Goal: Task Accomplishment & Management: Complete application form

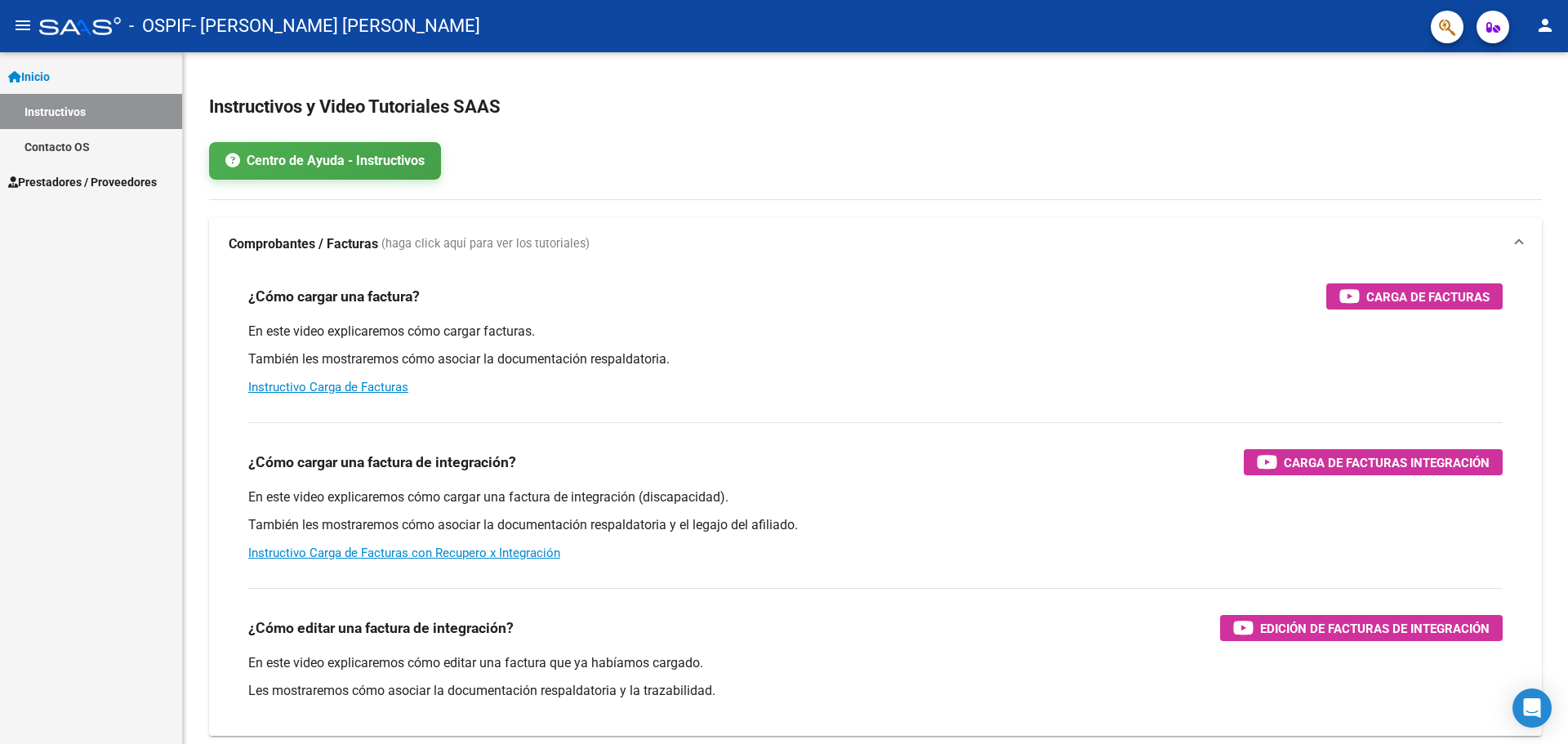
click at [68, 98] on link "Instructivos" at bounding box center [90, 111] width 182 height 35
click at [50, 71] on span "Inicio" at bounding box center [29, 77] width 42 height 18
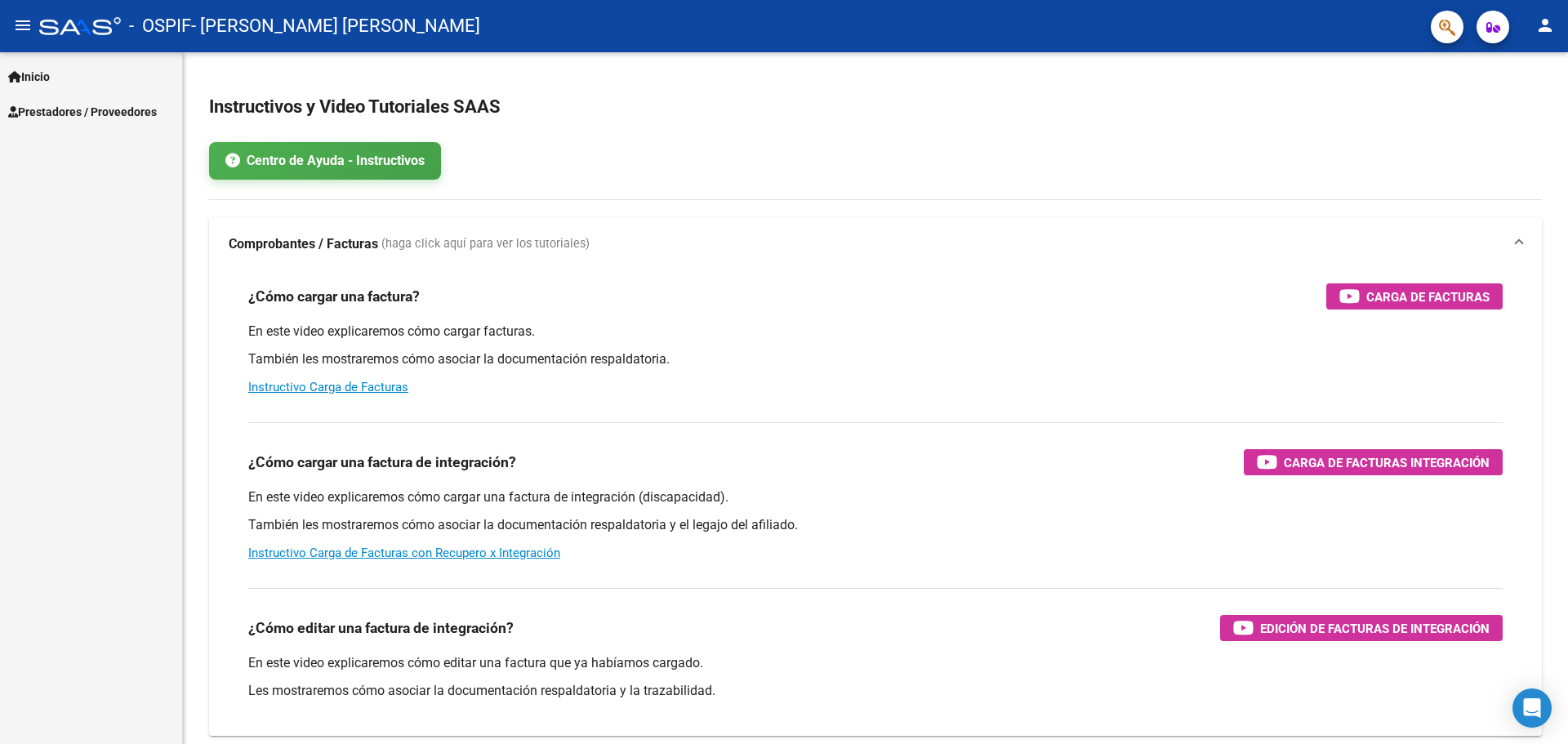
click at [76, 100] on link "Prestadores / Proveedores" at bounding box center [90, 111] width 182 height 35
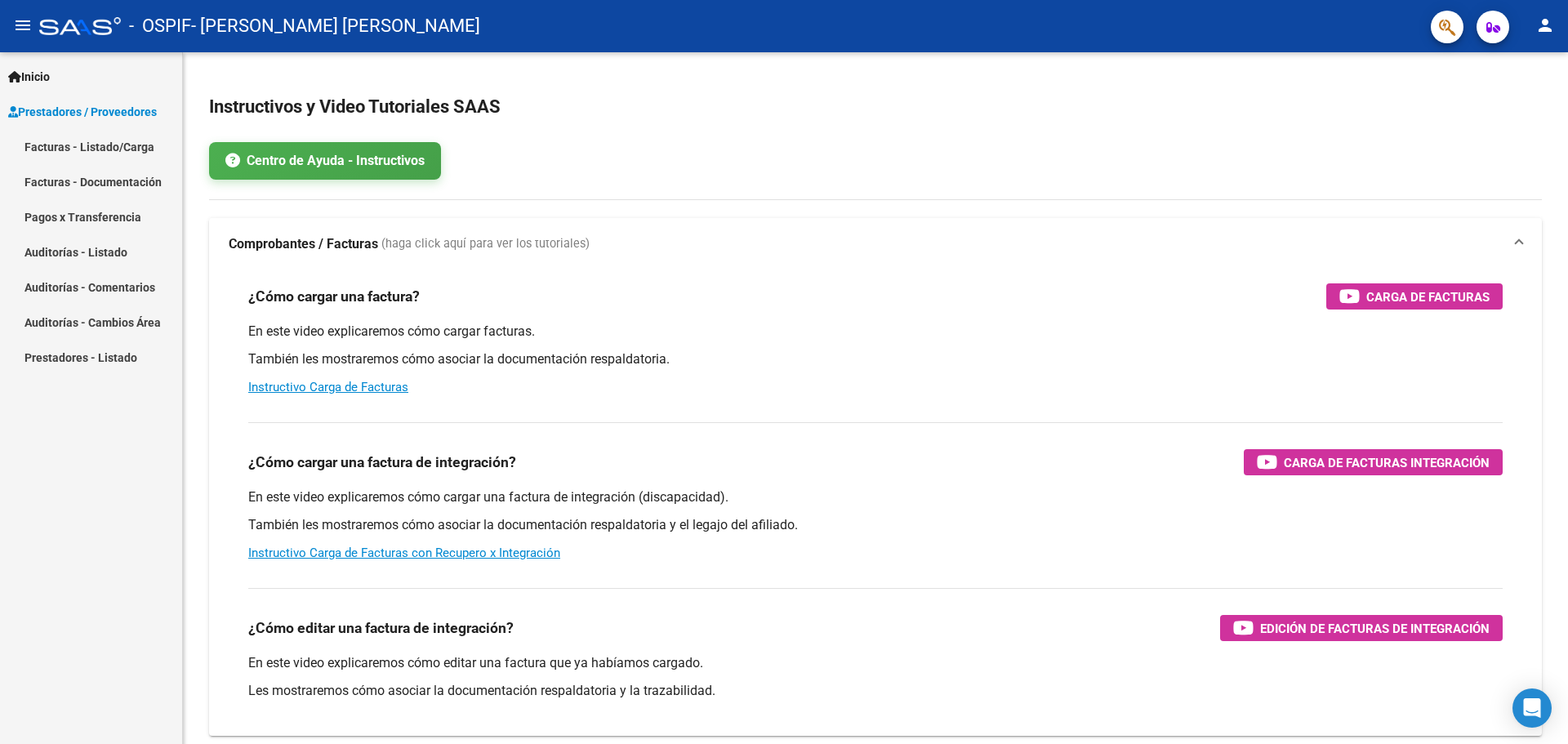
click at [119, 145] on link "Facturas - Listado/Carga" at bounding box center [90, 146] width 182 height 35
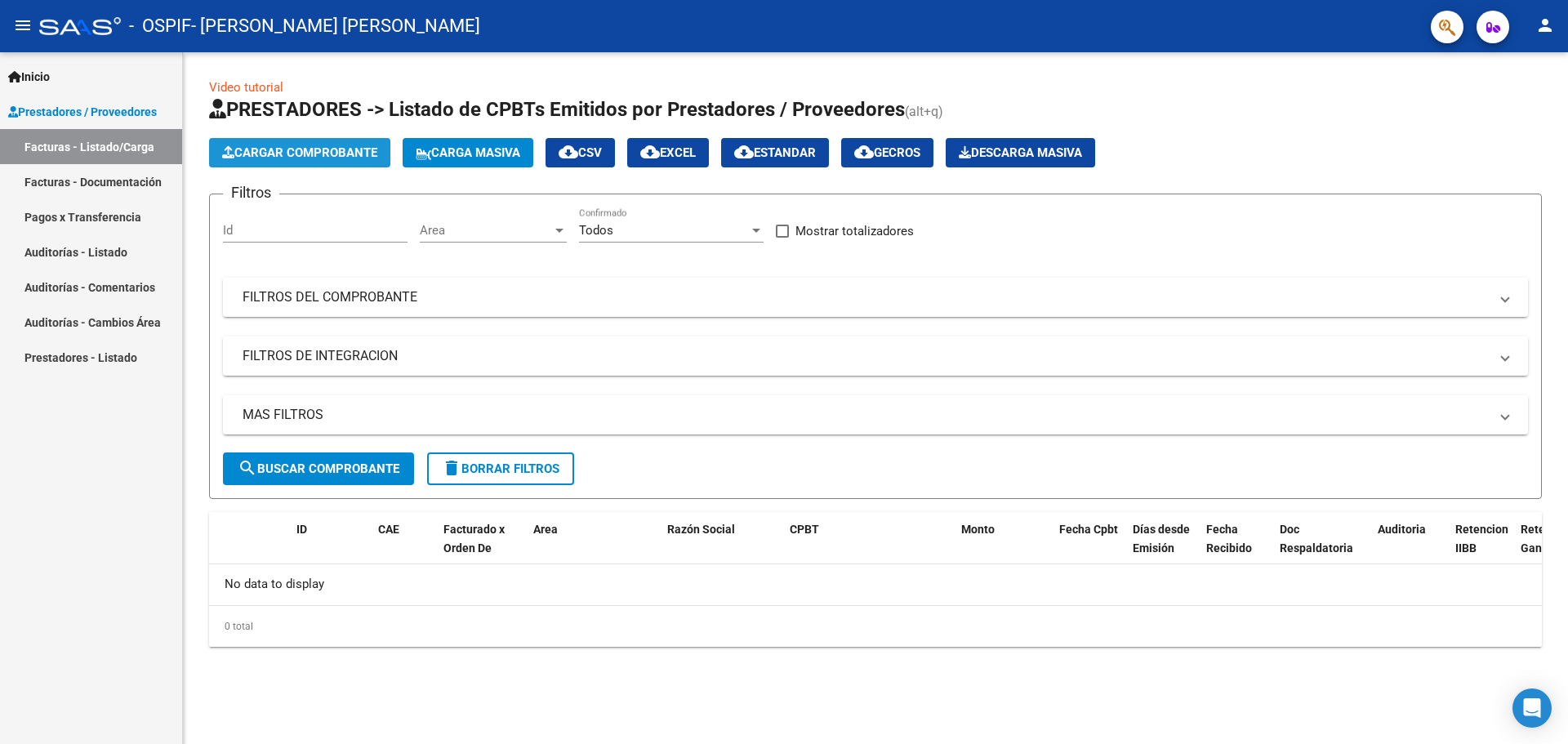
click at [361, 148] on span "Cargar Comprobante" at bounding box center [300, 153] width 155 height 15
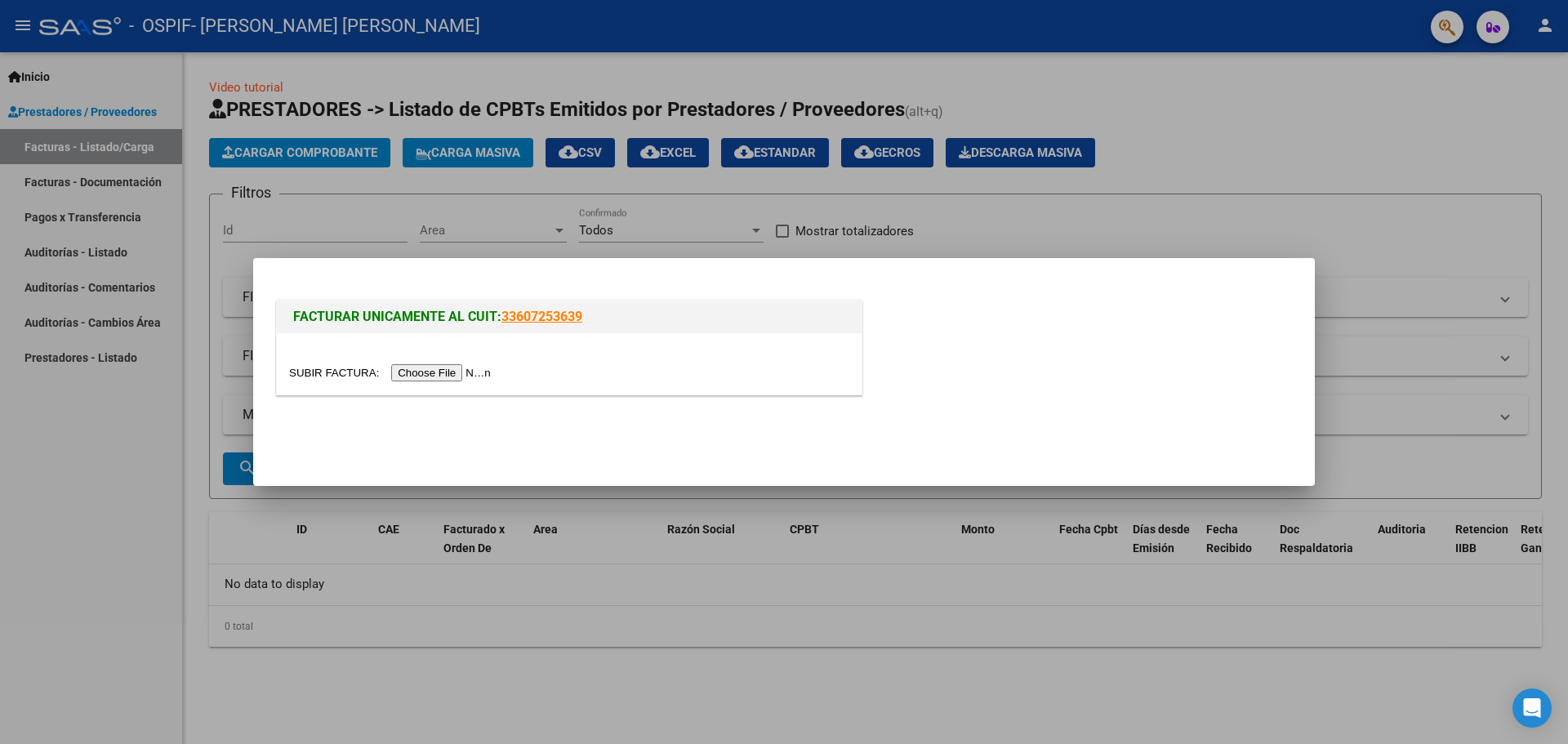
click at [457, 376] on input "file" at bounding box center [392, 373] width 207 height 17
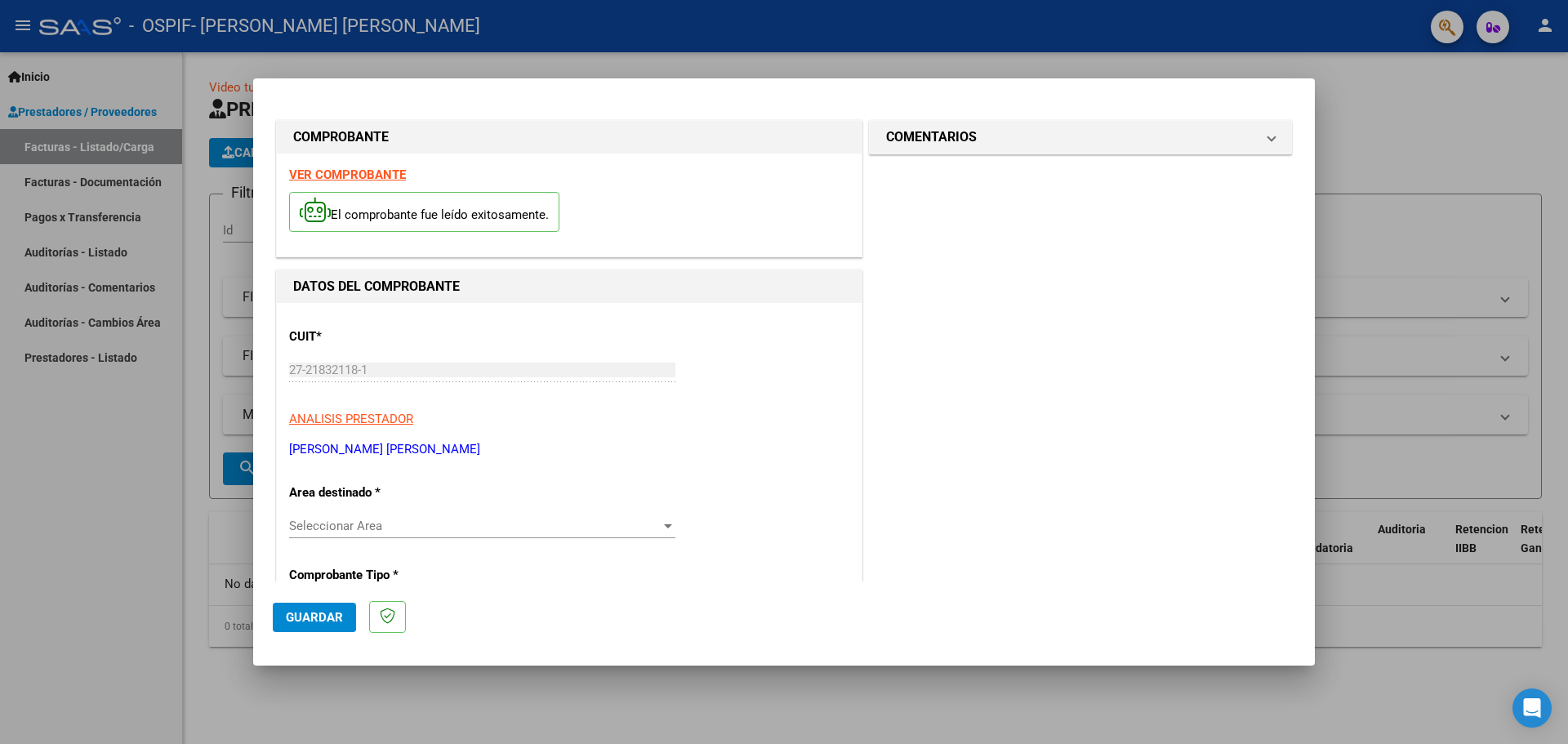
click at [349, 529] on span "Seleccionar Area" at bounding box center [475, 526] width 372 height 15
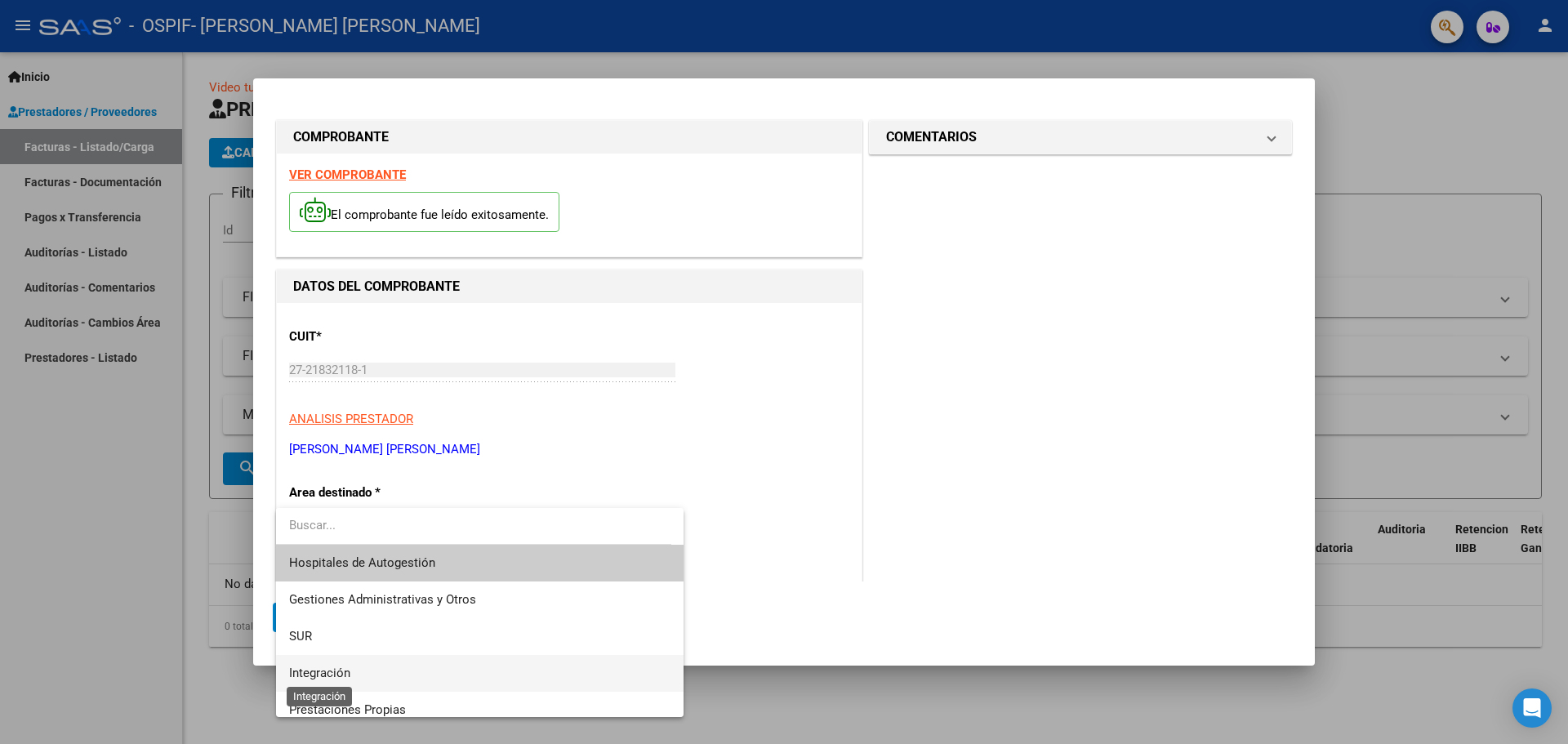
click at [348, 668] on span "Integración" at bounding box center [320, 673] width 61 height 15
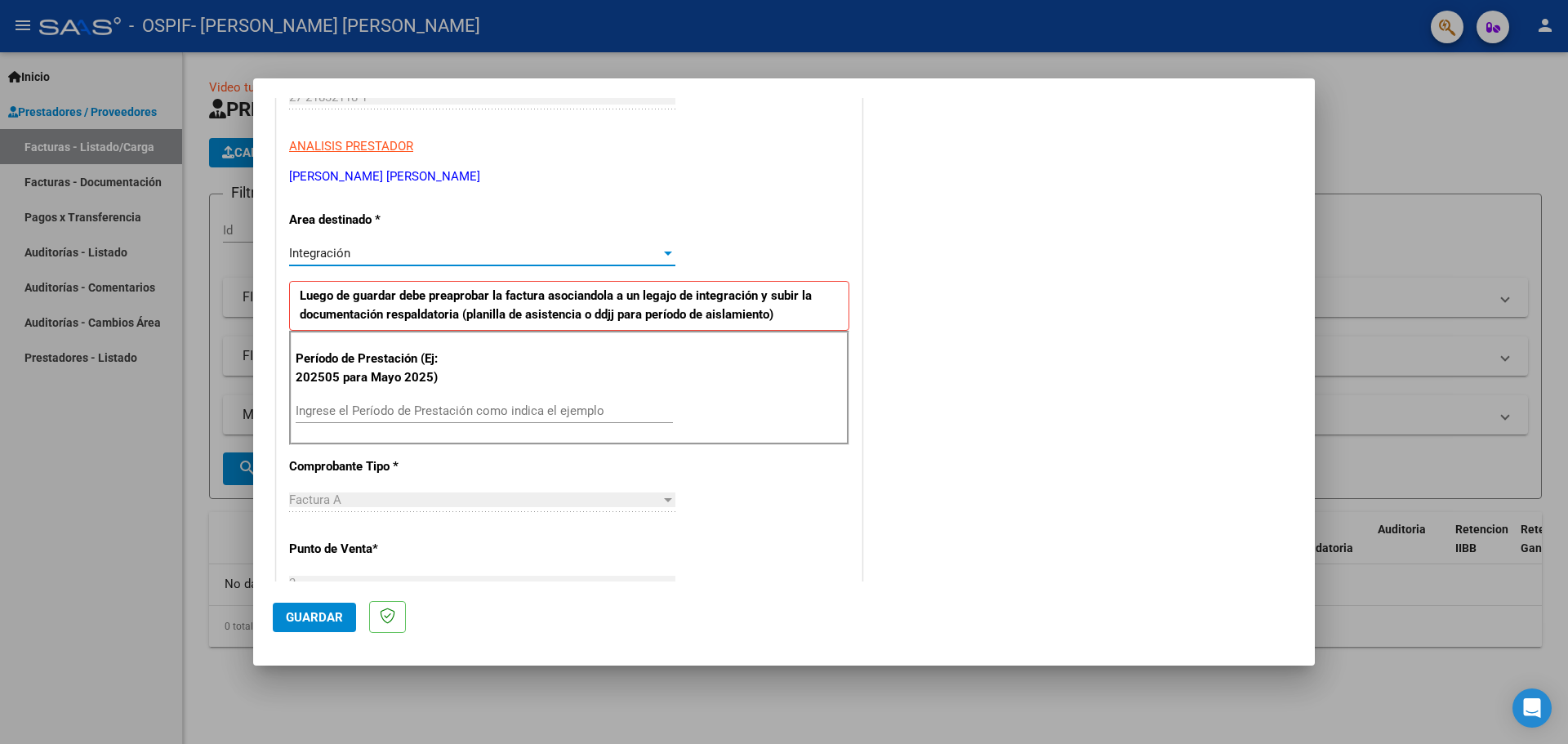
scroll to position [326, 0]
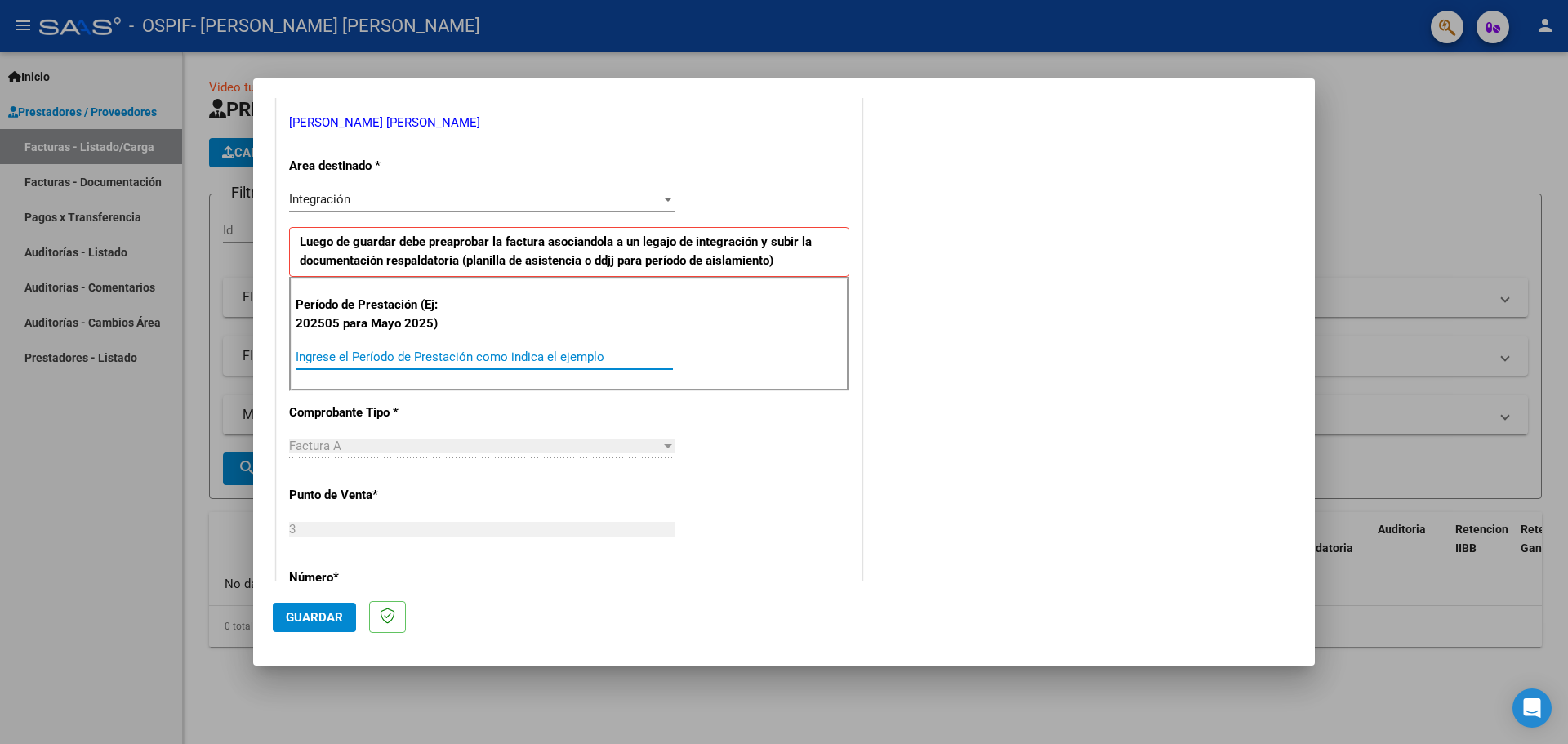
click at [367, 356] on input "Ingrese el Período de Prestación como indica el ejemplo" at bounding box center [484, 357] width 377 height 15
type input "202507"
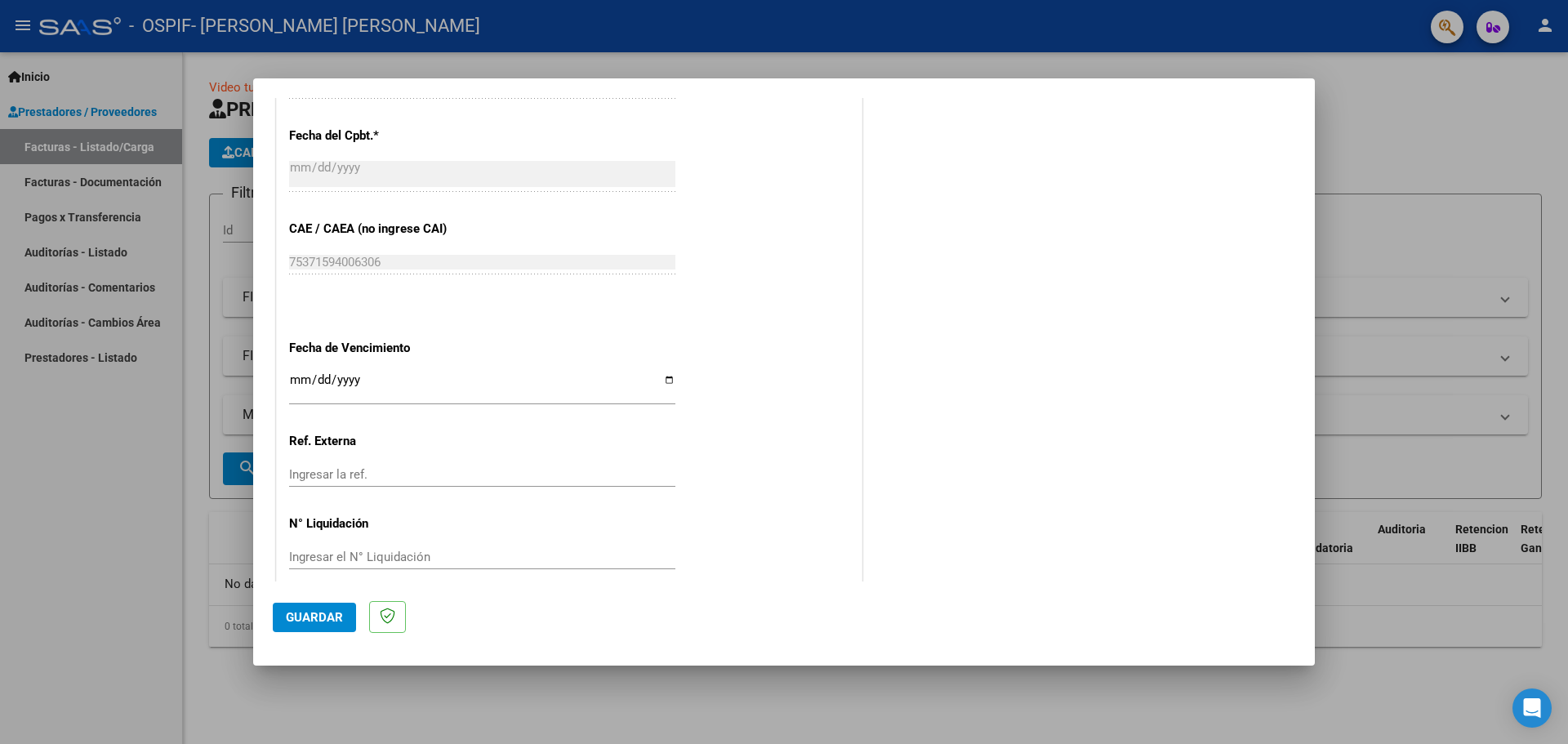
scroll to position [954, 0]
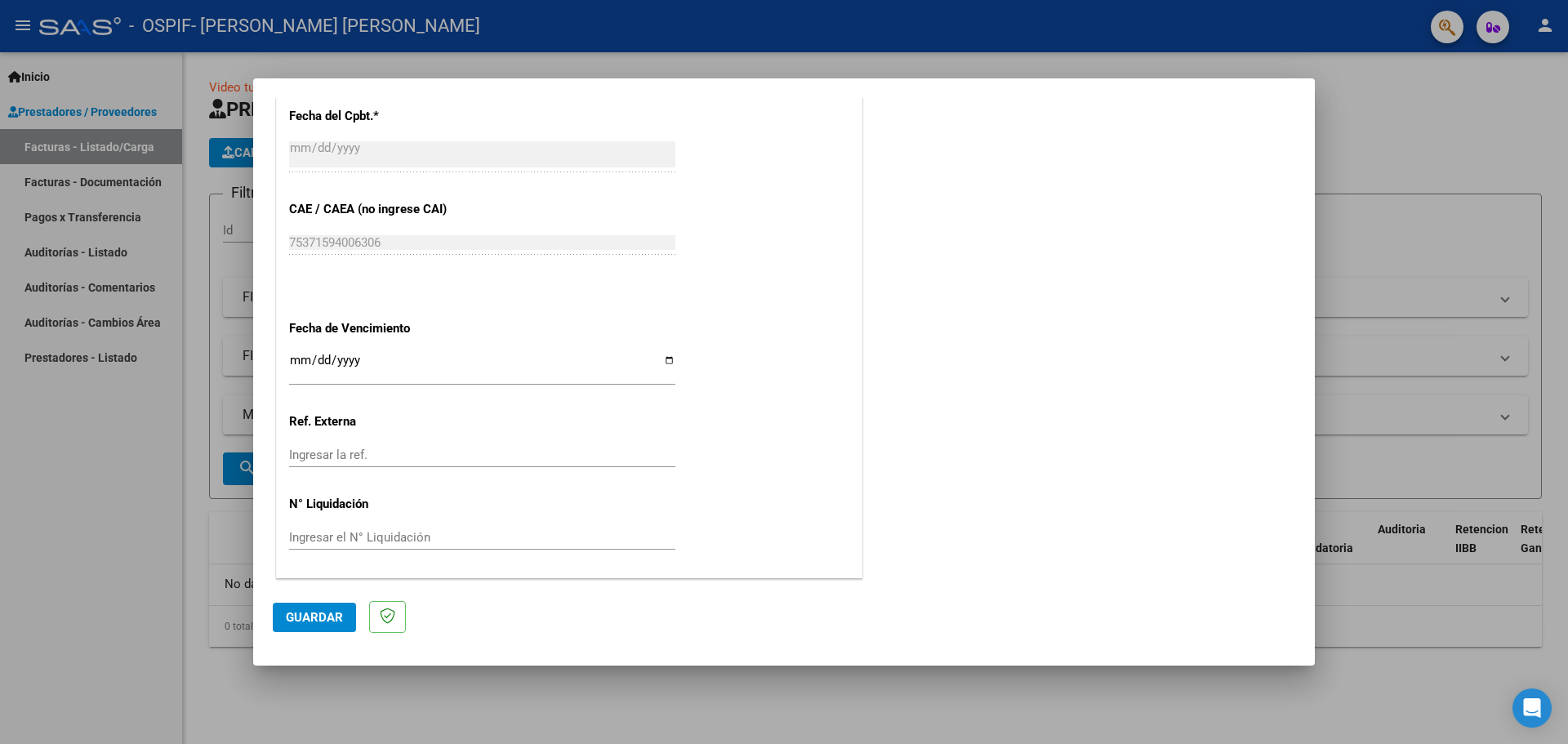
click at [661, 366] on input "Ingresar la fecha" at bounding box center [481, 366] width 386 height 26
type input "[DATE]"
click at [341, 624] on span "Guardar" at bounding box center [314, 618] width 57 height 15
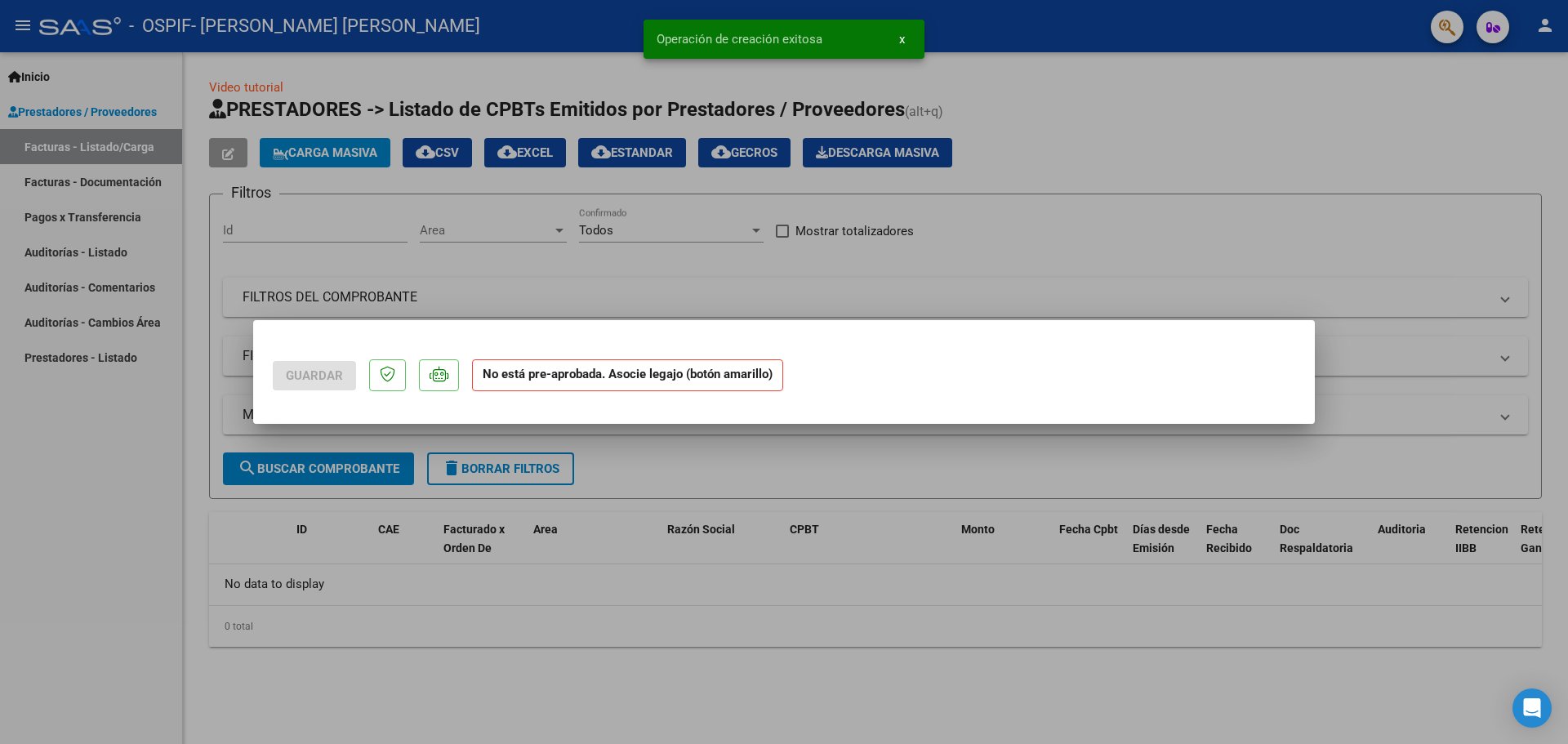
scroll to position [0, 0]
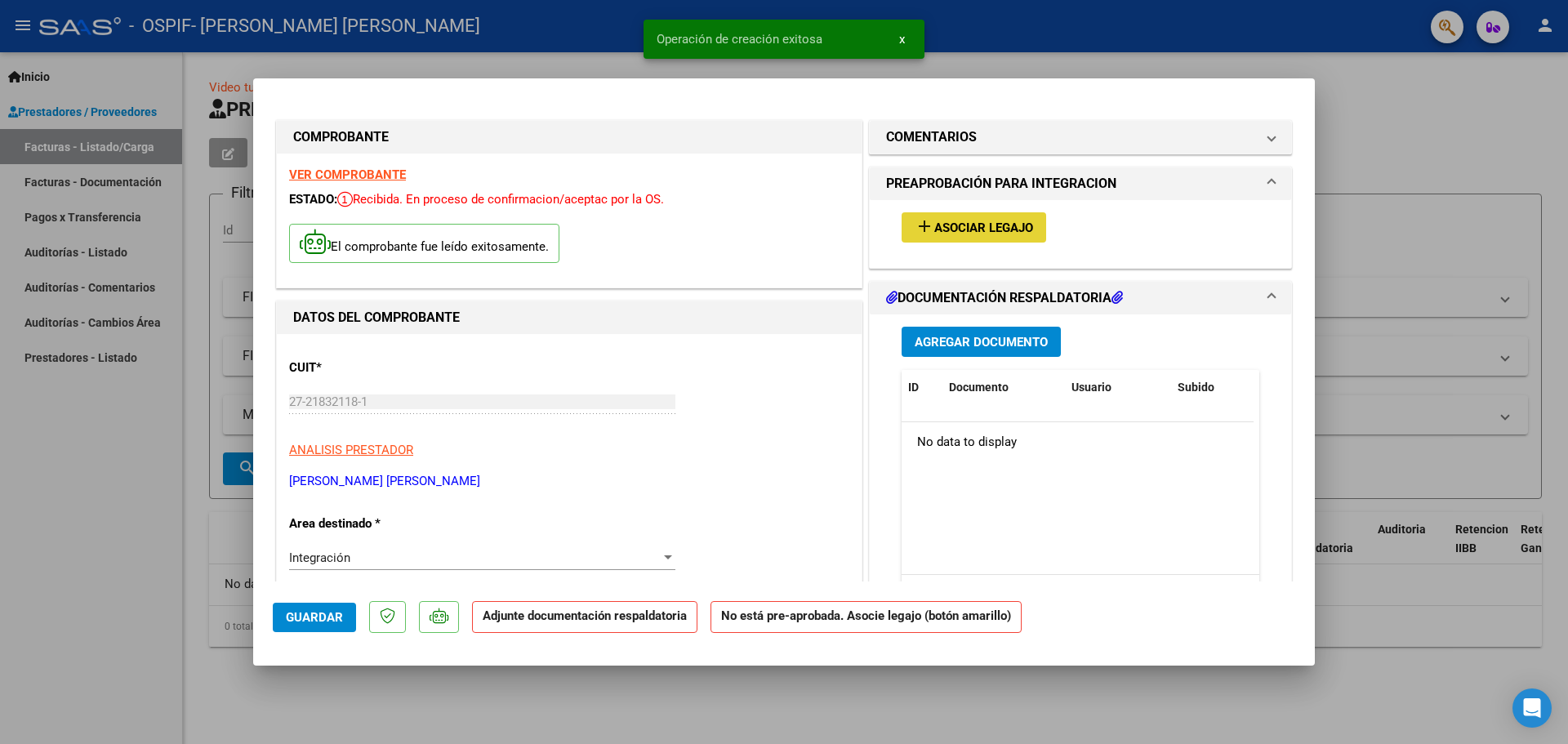
click at [969, 223] on span "Asociar Legajo" at bounding box center [983, 228] width 99 height 15
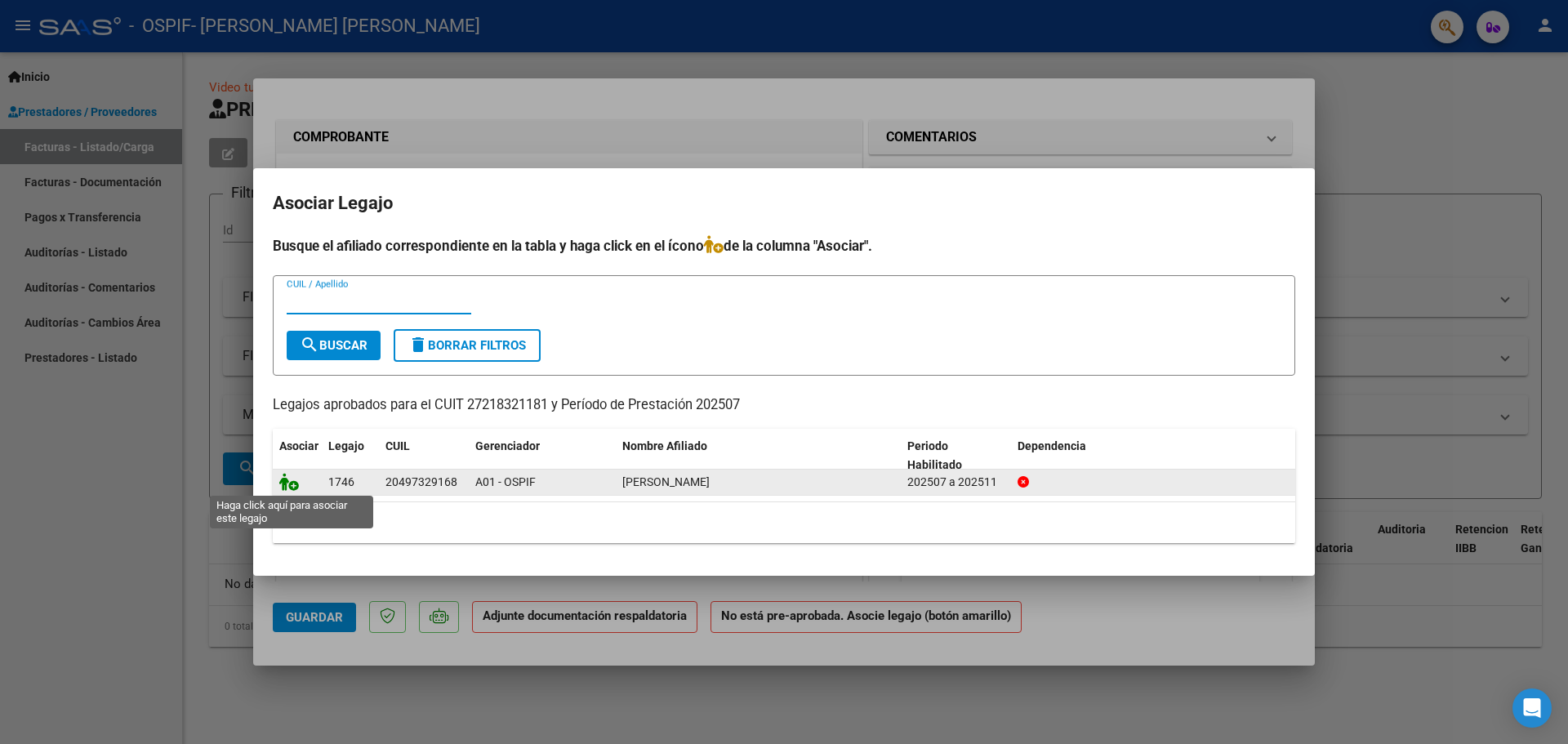
click at [281, 485] on icon at bounding box center [289, 482] width 20 height 18
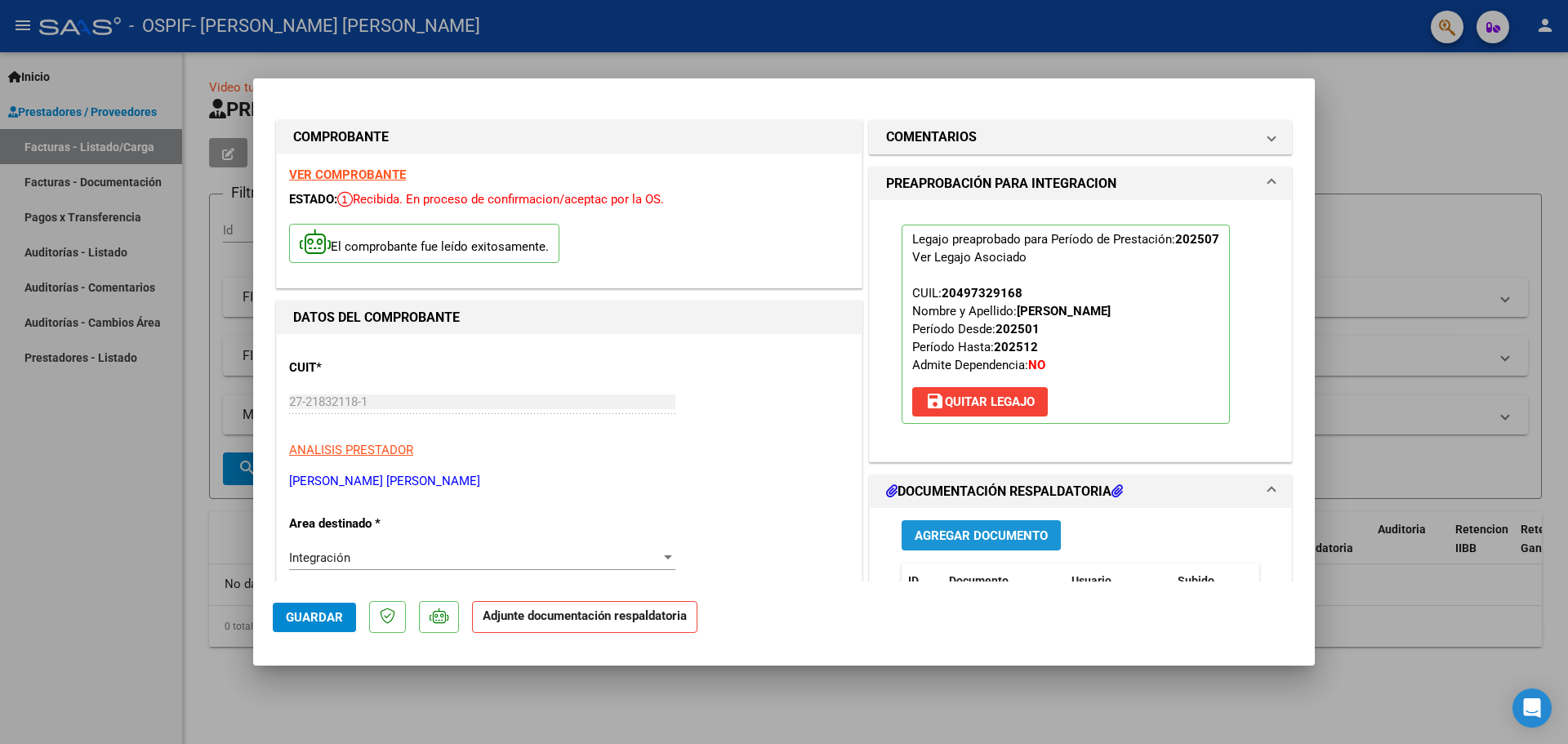
click at [991, 536] on span "Agregar Documento" at bounding box center [981, 536] width 133 height 15
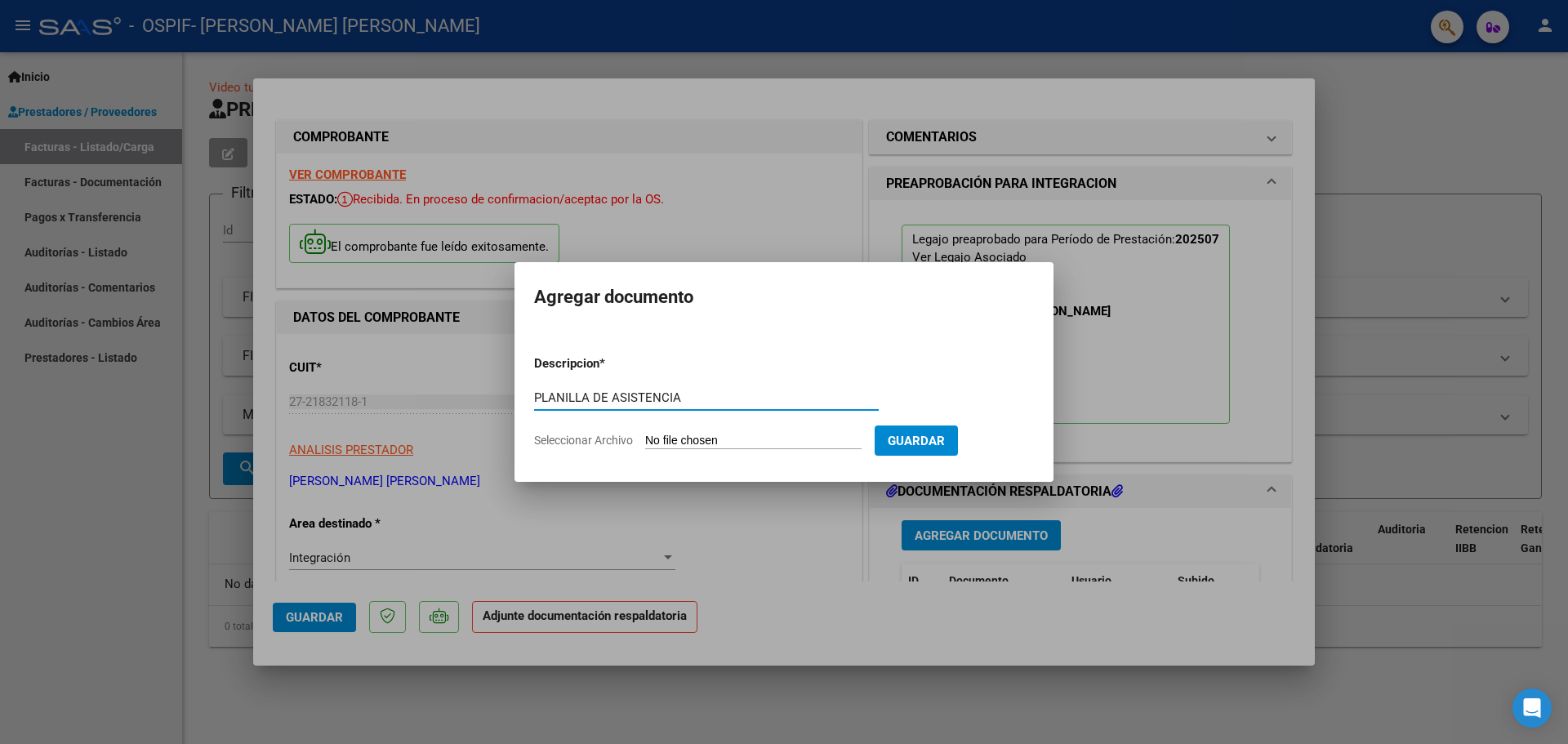
type input "PLANILLA DE ASISTENCIA"
click at [760, 437] on input "Seleccionar Archivo" at bounding box center [753, 441] width 217 height 16
type input "C:\fakepath\juarez [PERSON_NAME].pdf"
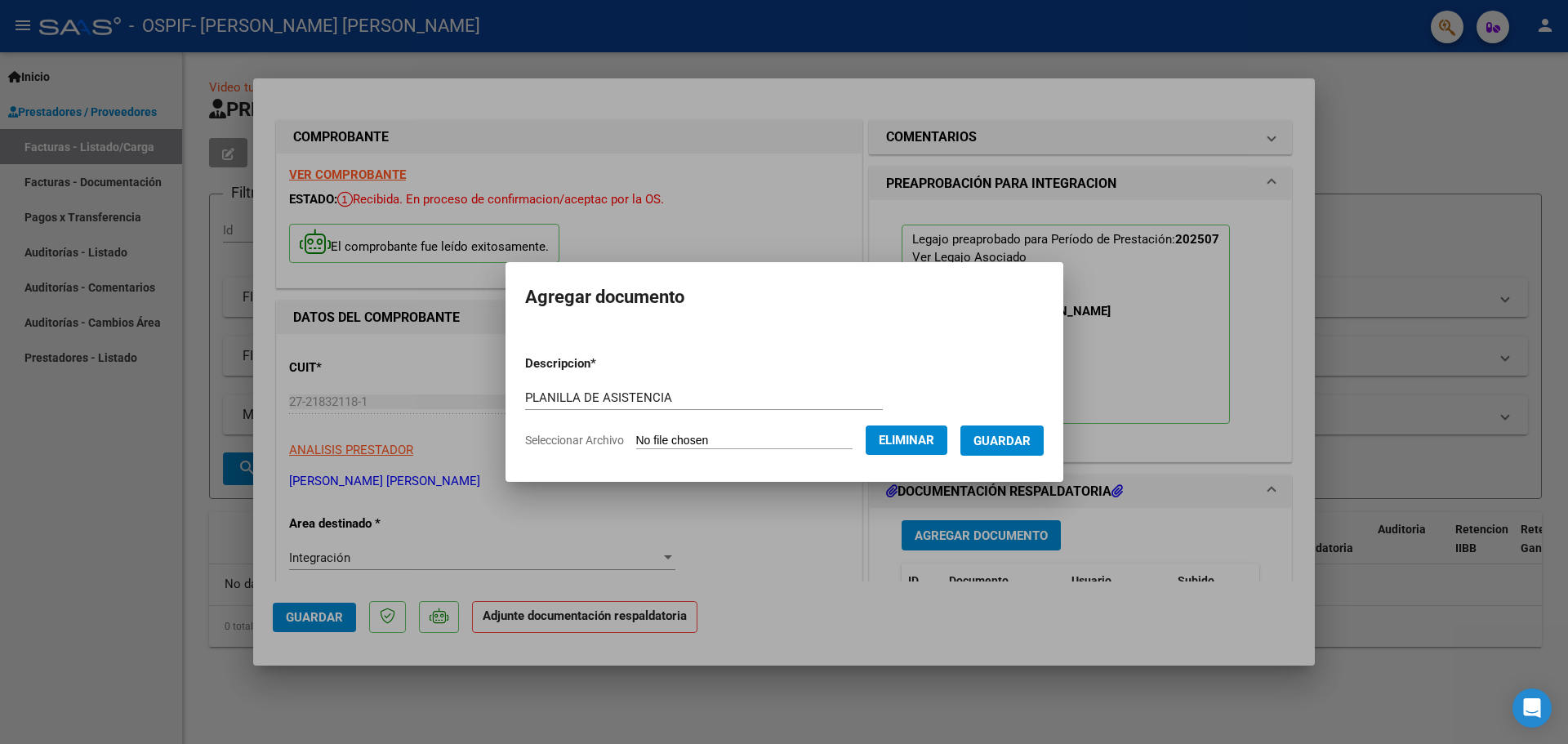
click at [1030, 438] on span "Guardar" at bounding box center [1002, 441] width 57 height 15
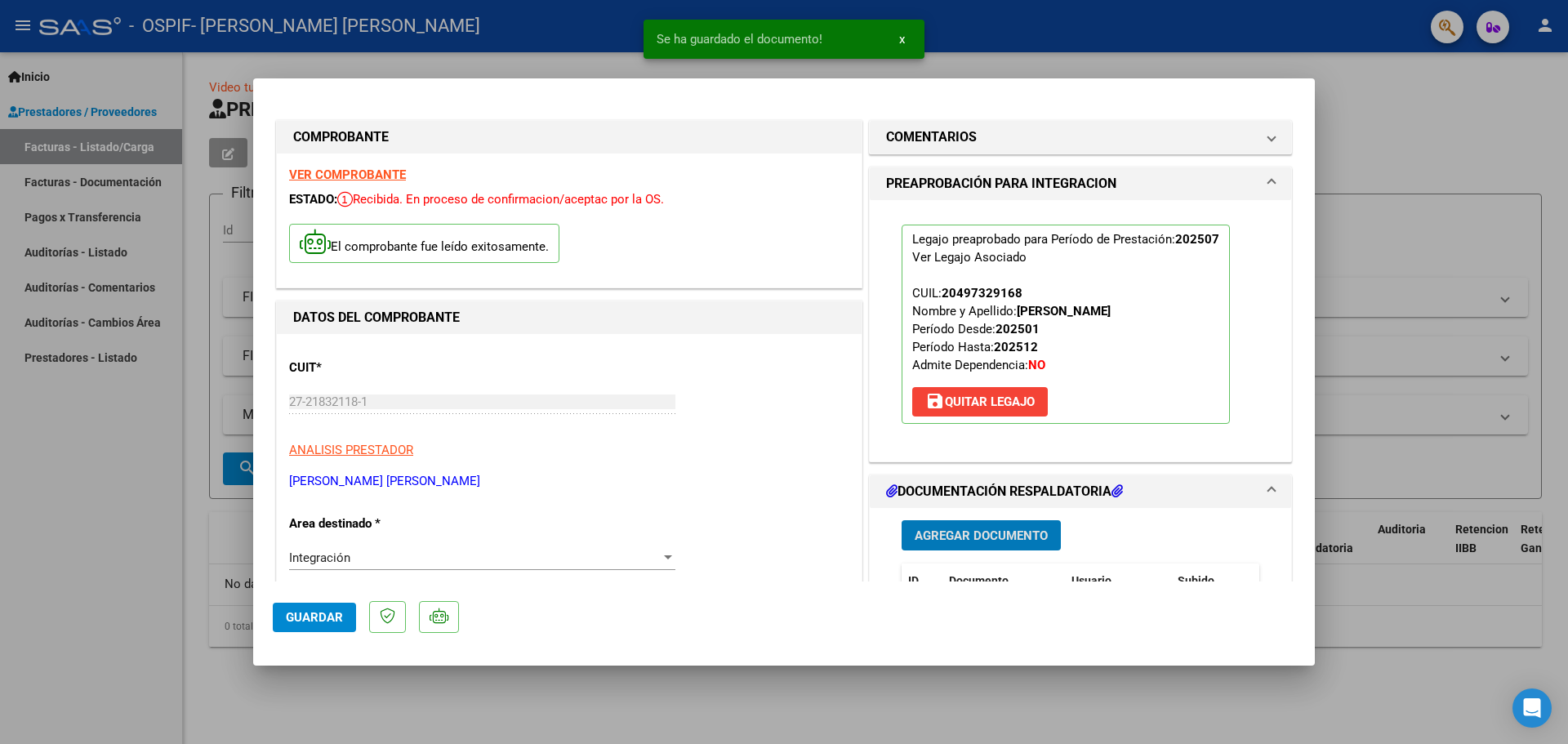
click at [1227, 49] on div at bounding box center [784, 372] width 1568 height 744
type input "$ 0,00"
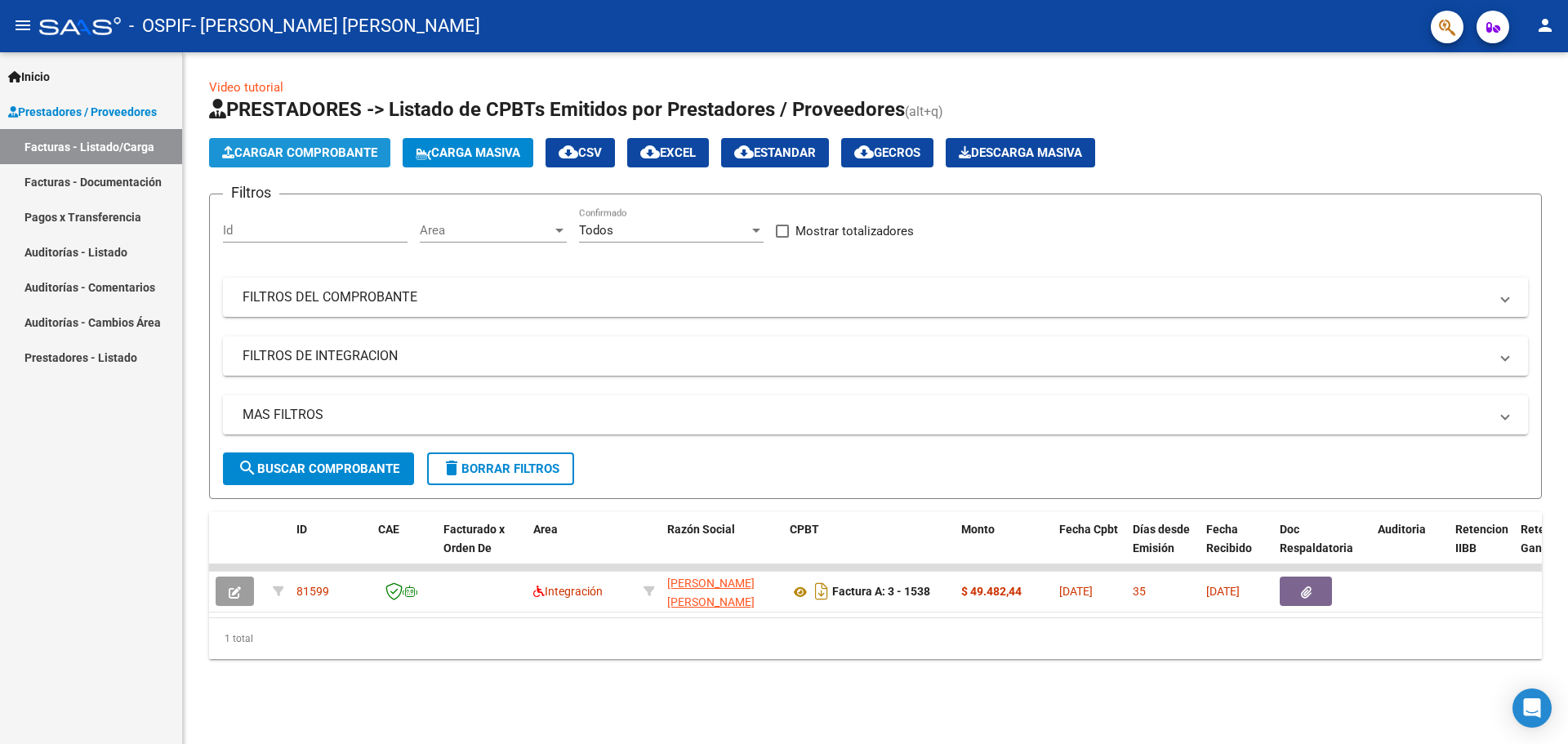
click at [214, 153] on button "Cargar Comprobante" at bounding box center [300, 152] width 181 height 29
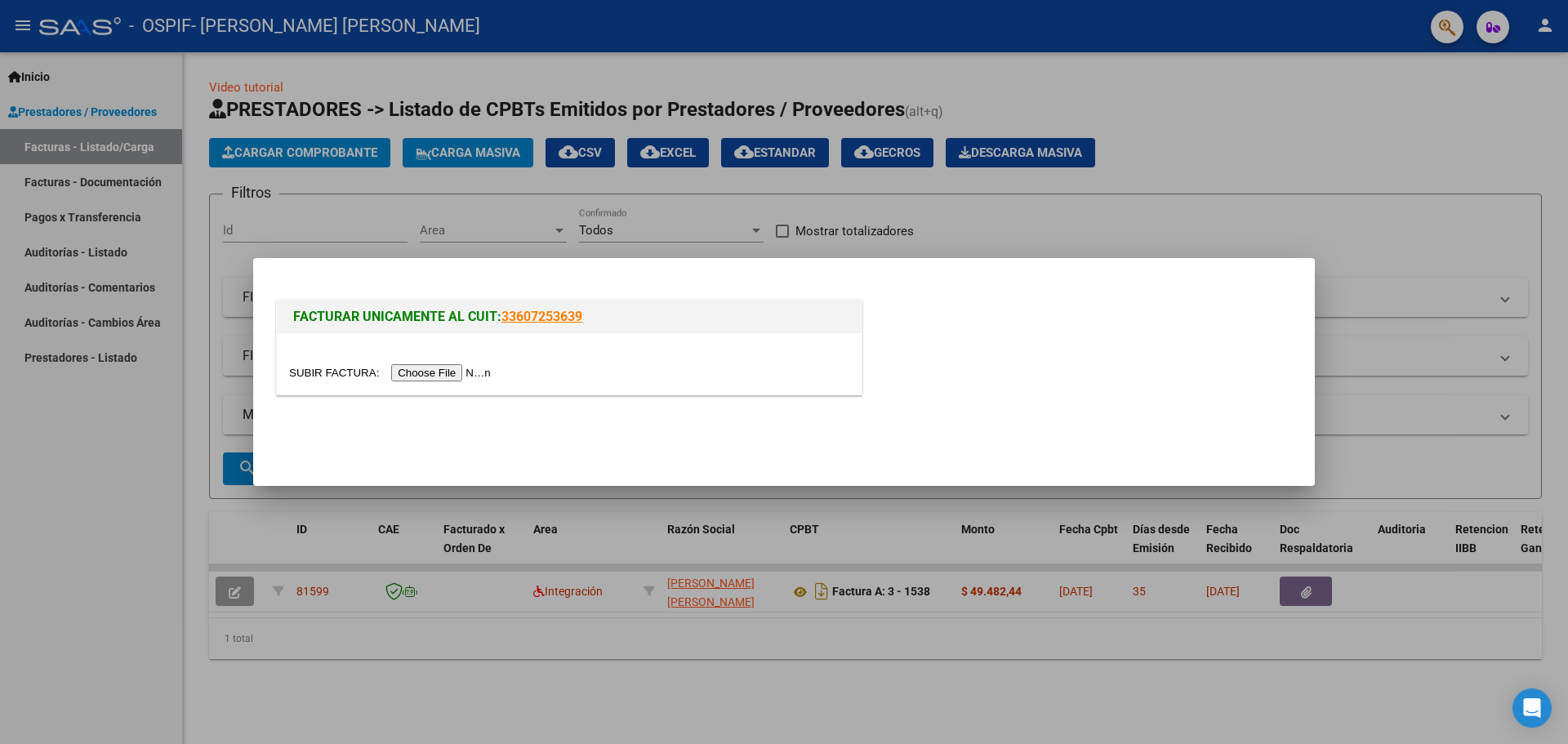
click at [489, 369] on input "file" at bounding box center [392, 373] width 207 height 17
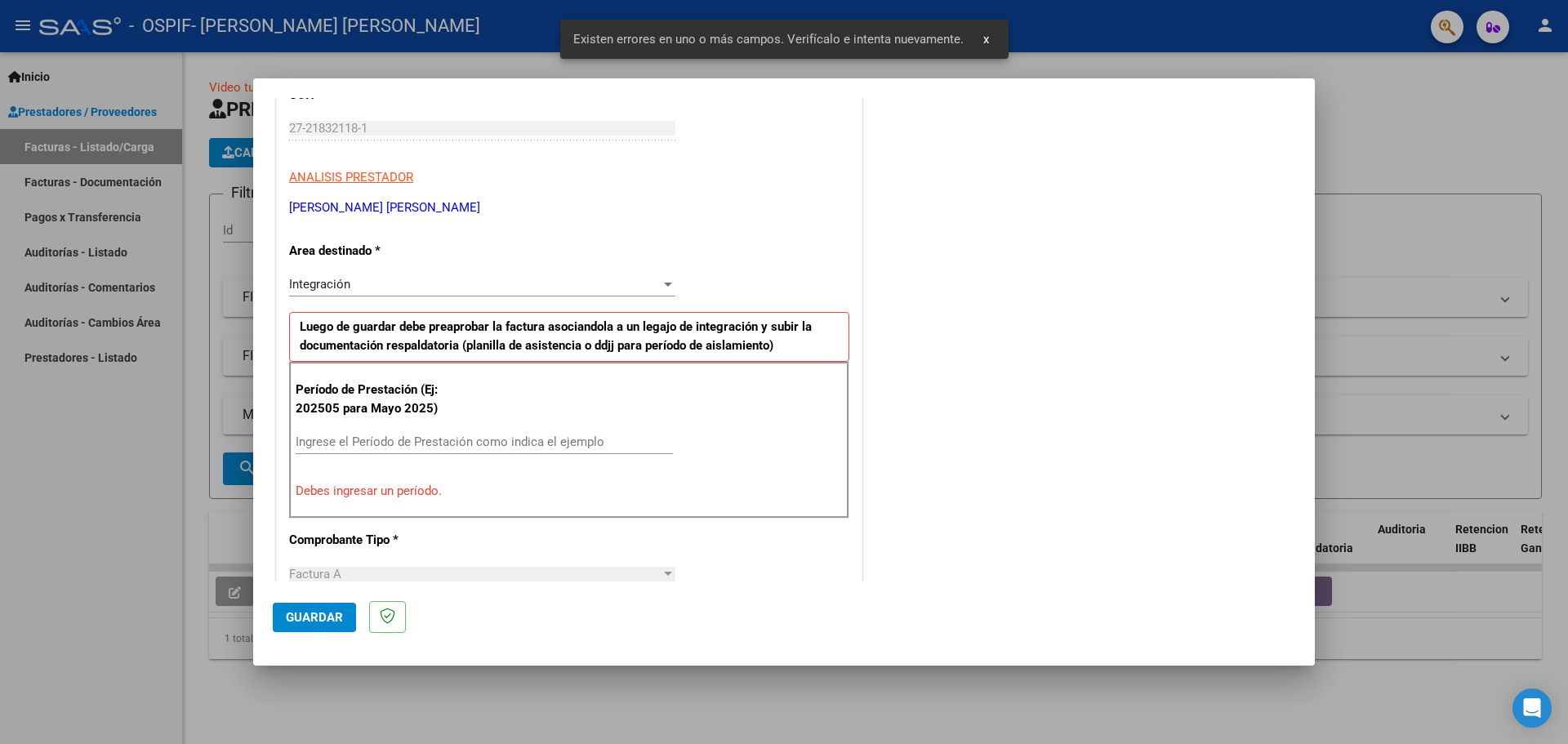
scroll to position [215, 0]
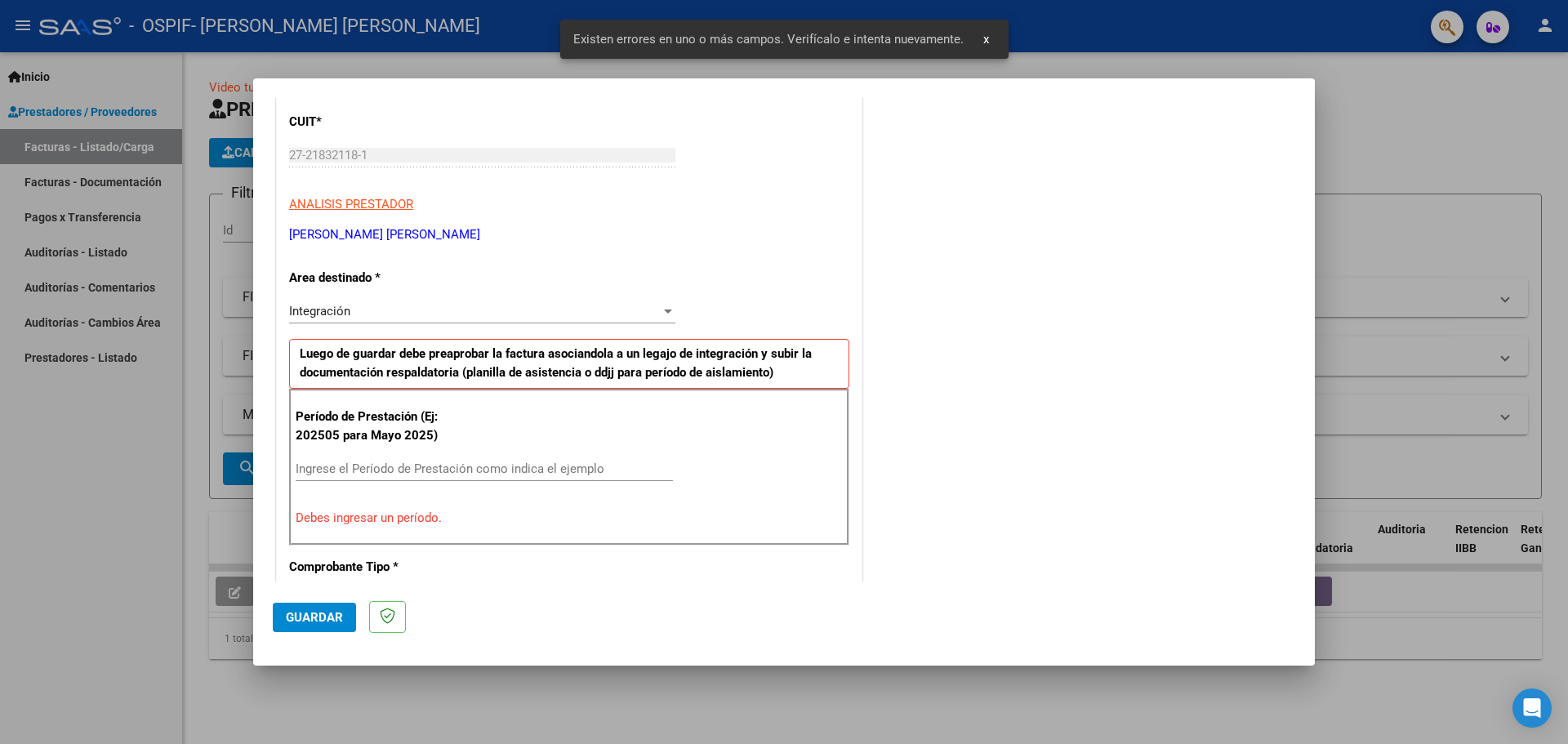
click at [404, 468] on input "Ingrese el Período de Prestación como indica el ejemplo" at bounding box center [484, 469] width 377 height 15
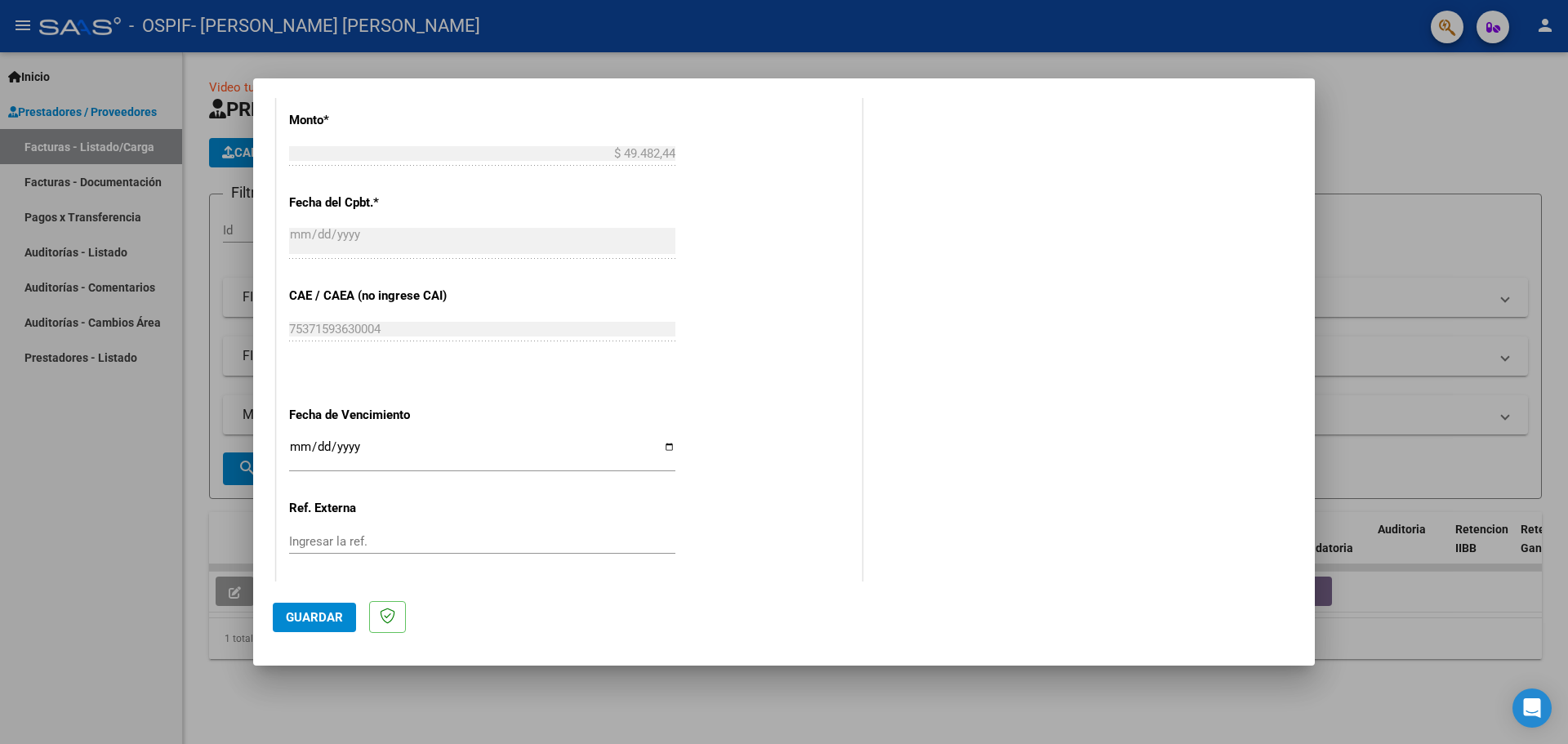
scroll to position [869, 0]
type input "202508"
click at [667, 449] on input "Ingresar la fecha" at bounding box center [481, 452] width 386 height 26
type input "[DATE]"
click at [321, 615] on span "Guardar" at bounding box center [314, 618] width 57 height 15
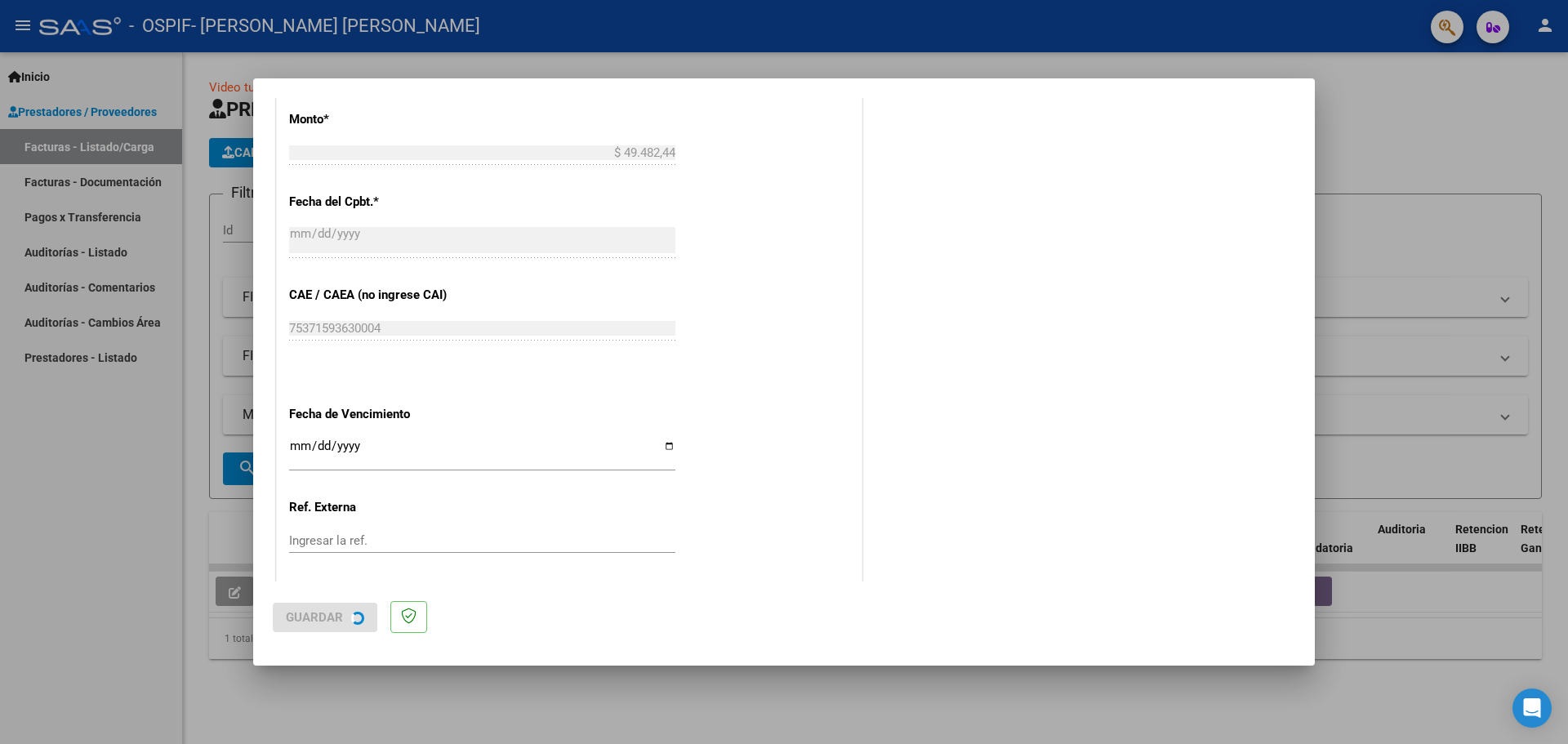
scroll to position [0, 0]
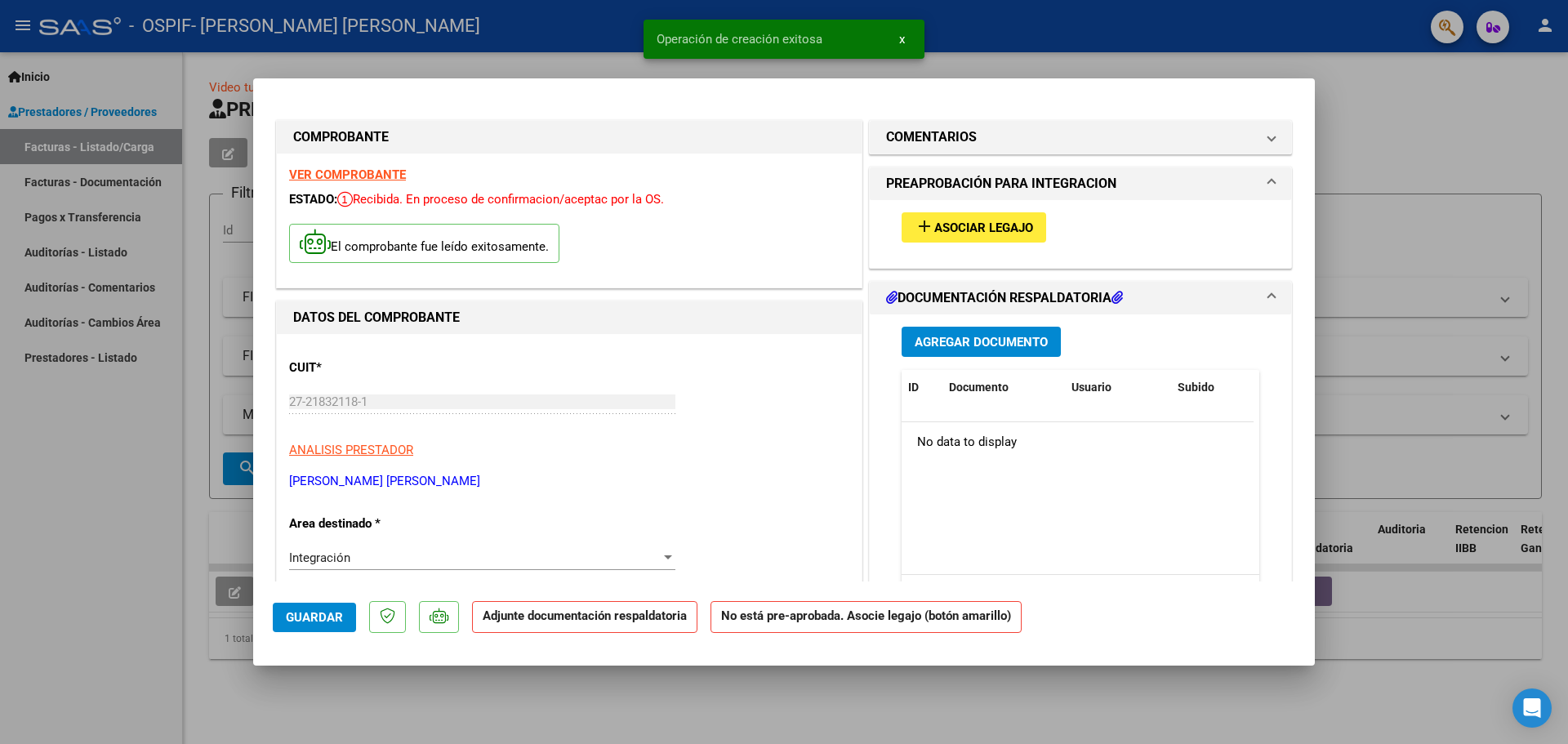
click at [972, 230] on span "Asociar Legajo" at bounding box center [983, 228] width 99 height 15
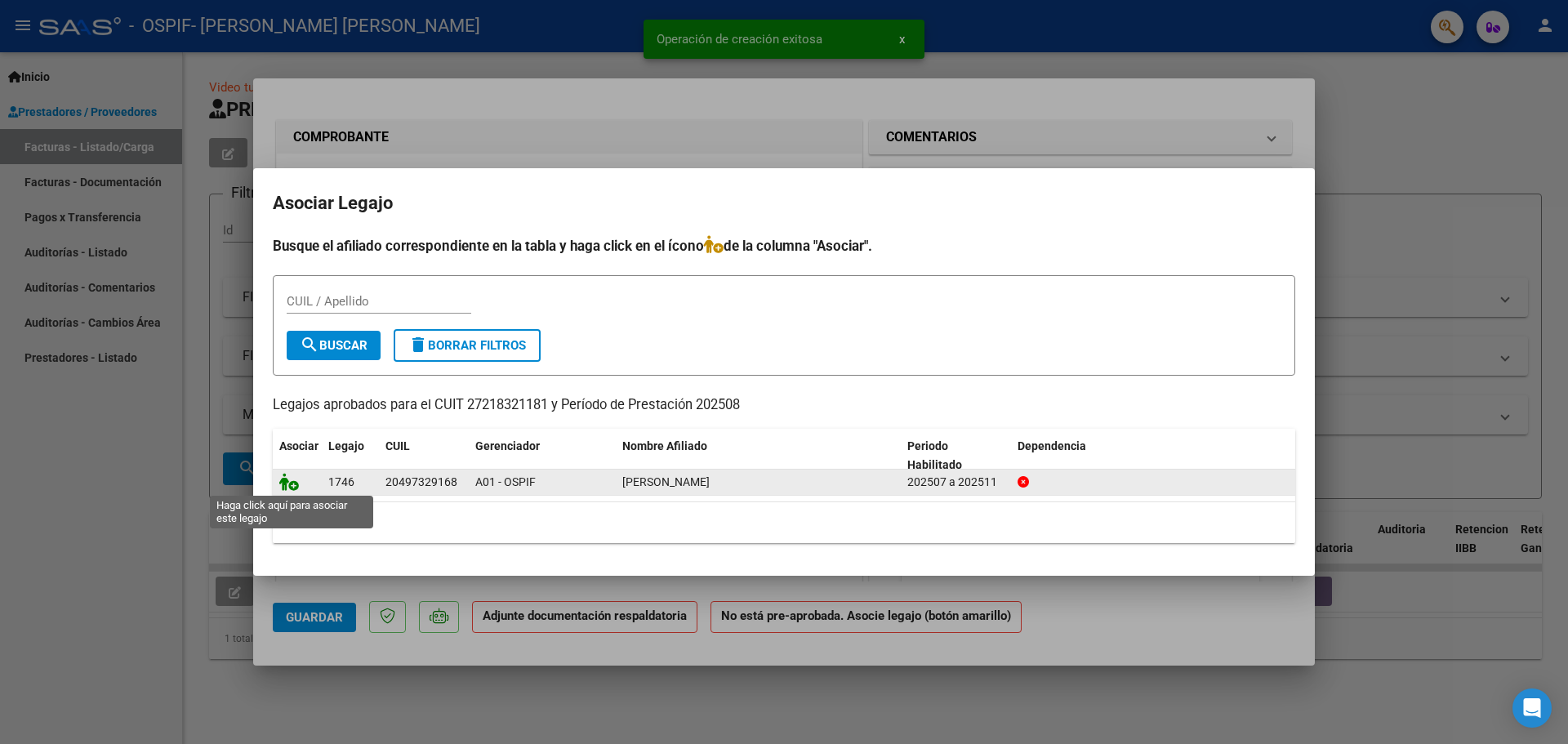
click at [295, 481] on icon at bounding box center [289, 482] width 20 height 18
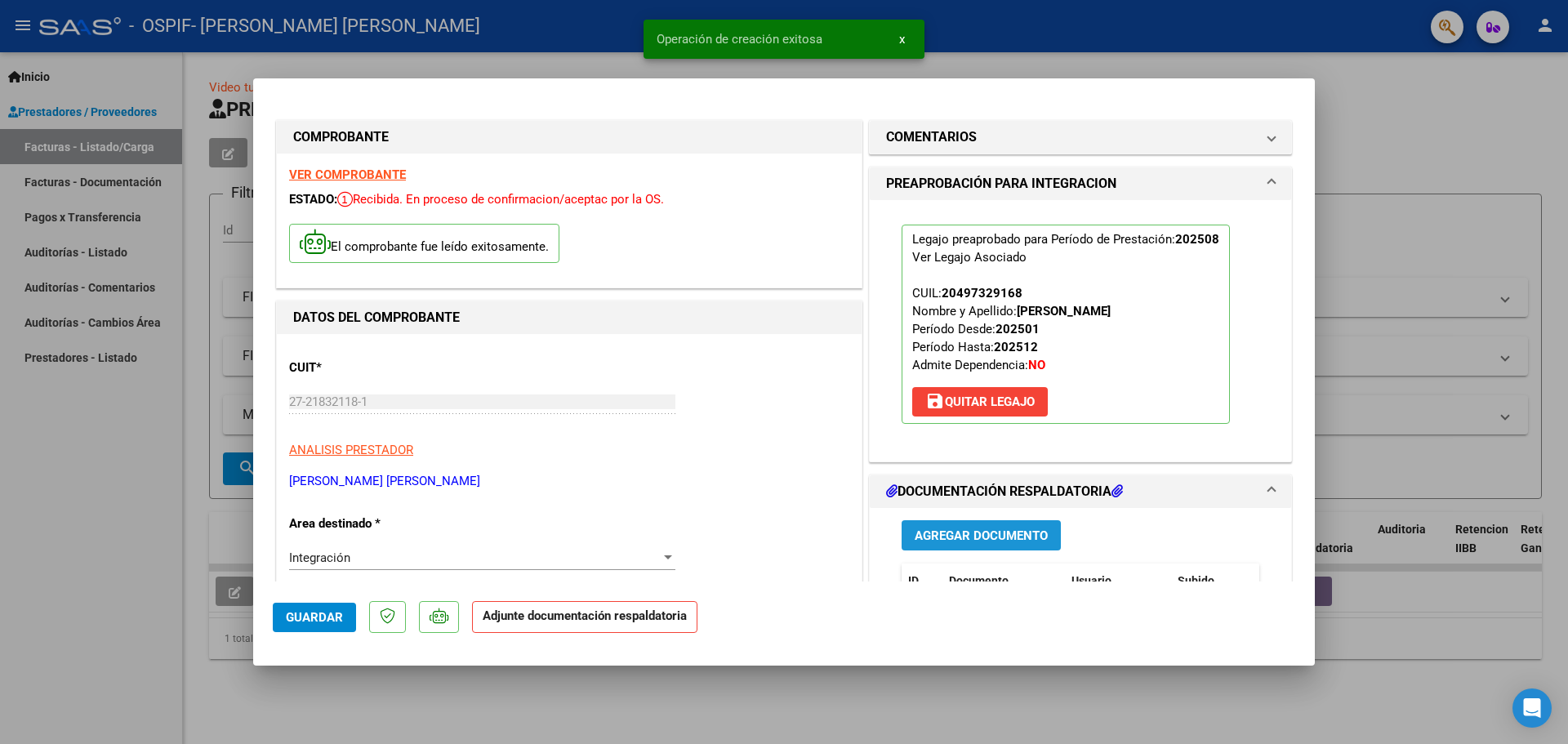
click at [982, 543] on button "Agregar Documento" at bounding box center [981, 536] width 159 height 30
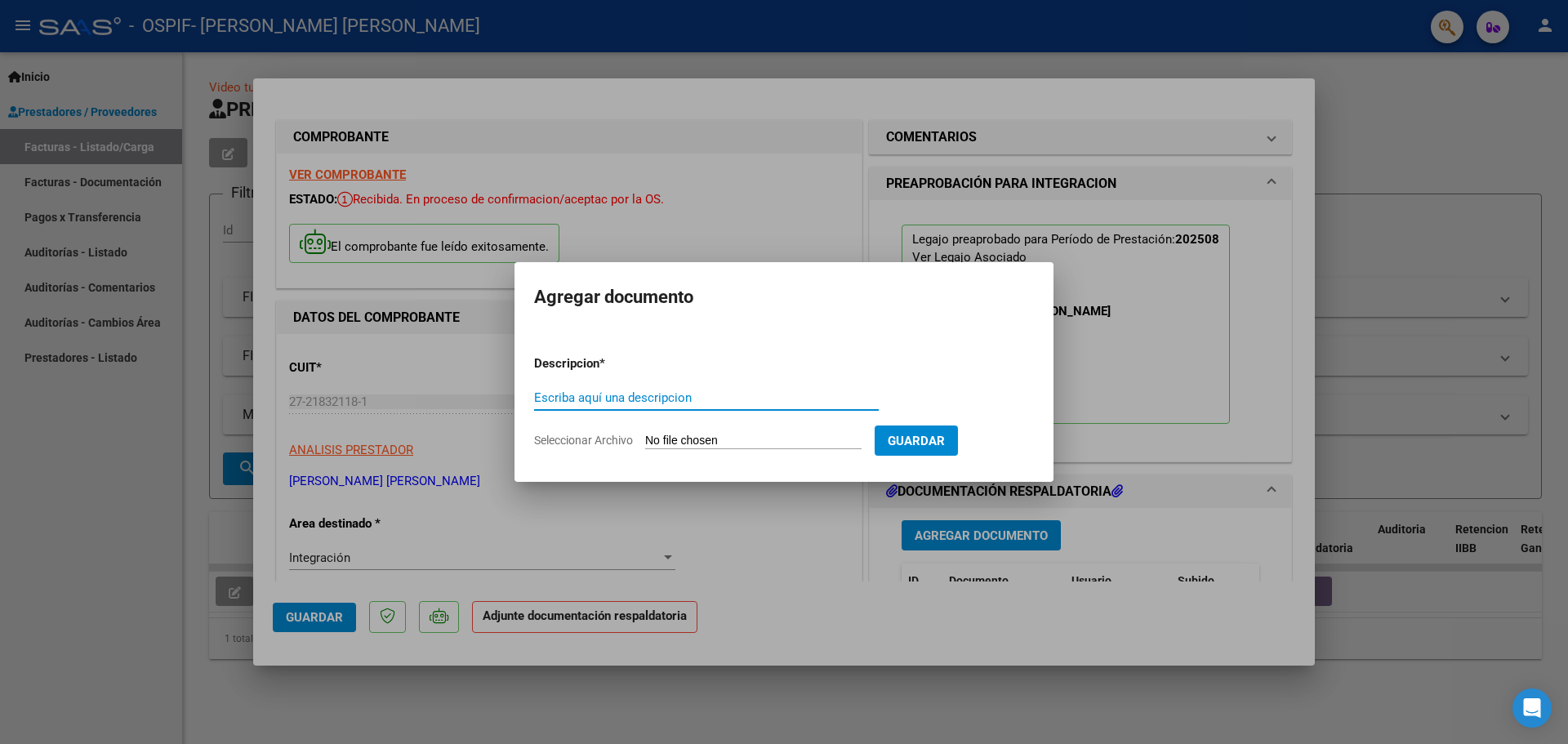
click at [764, 389] on div "Escriba aquí una descripcion" at bounding box center [706, 398] width 344 height 25
type input "PLANILLA DE ASISTENCIA"
click at [760, 437] on input "Seleccionar Archivo" at bounding box center [753, 441] width 217 height 16
type input "C:\fakepath\juarez [PERSON_NAME] .pdf"
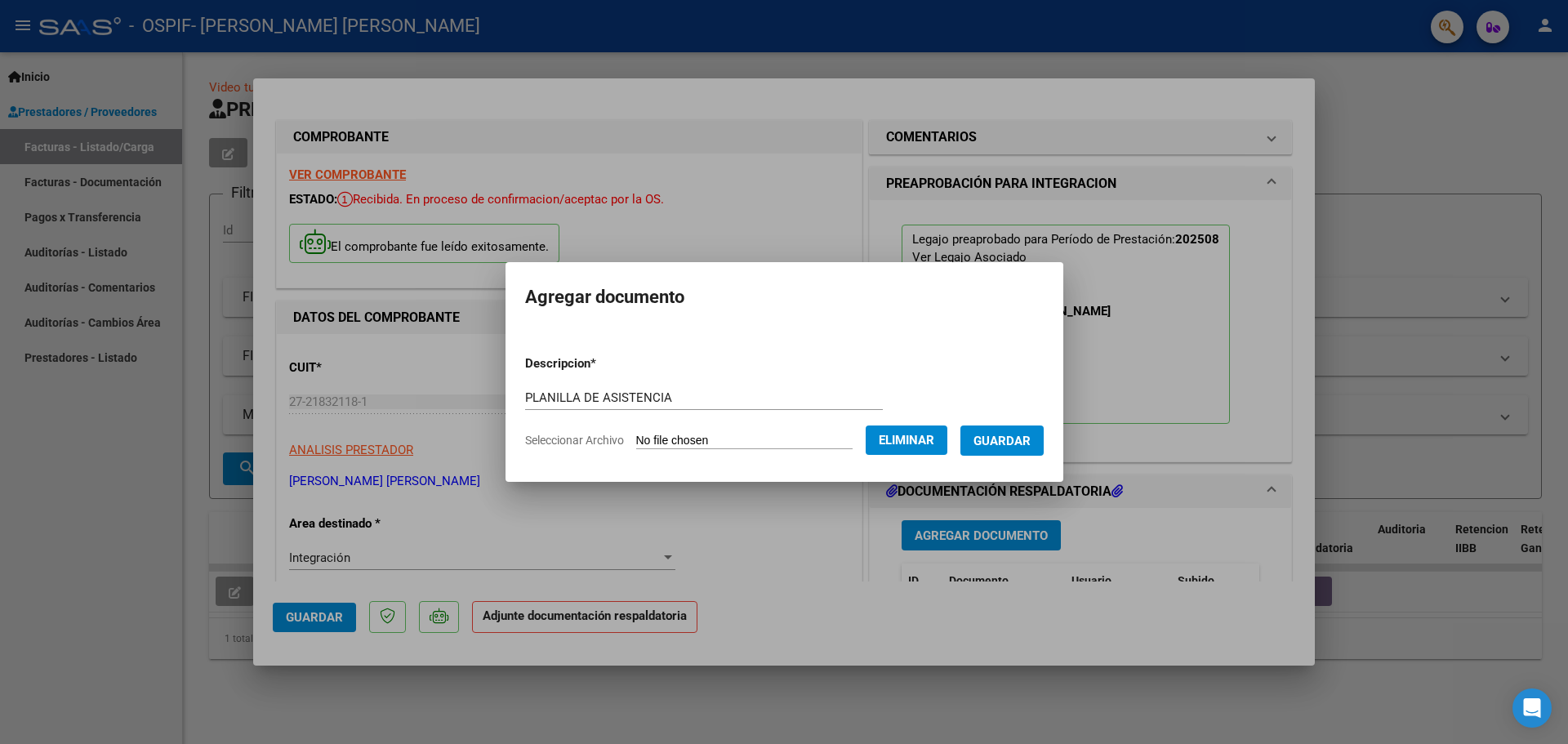
click at [1004, 452] on button "Guardar" at bounding box center [1002, 441] width 83 height 30
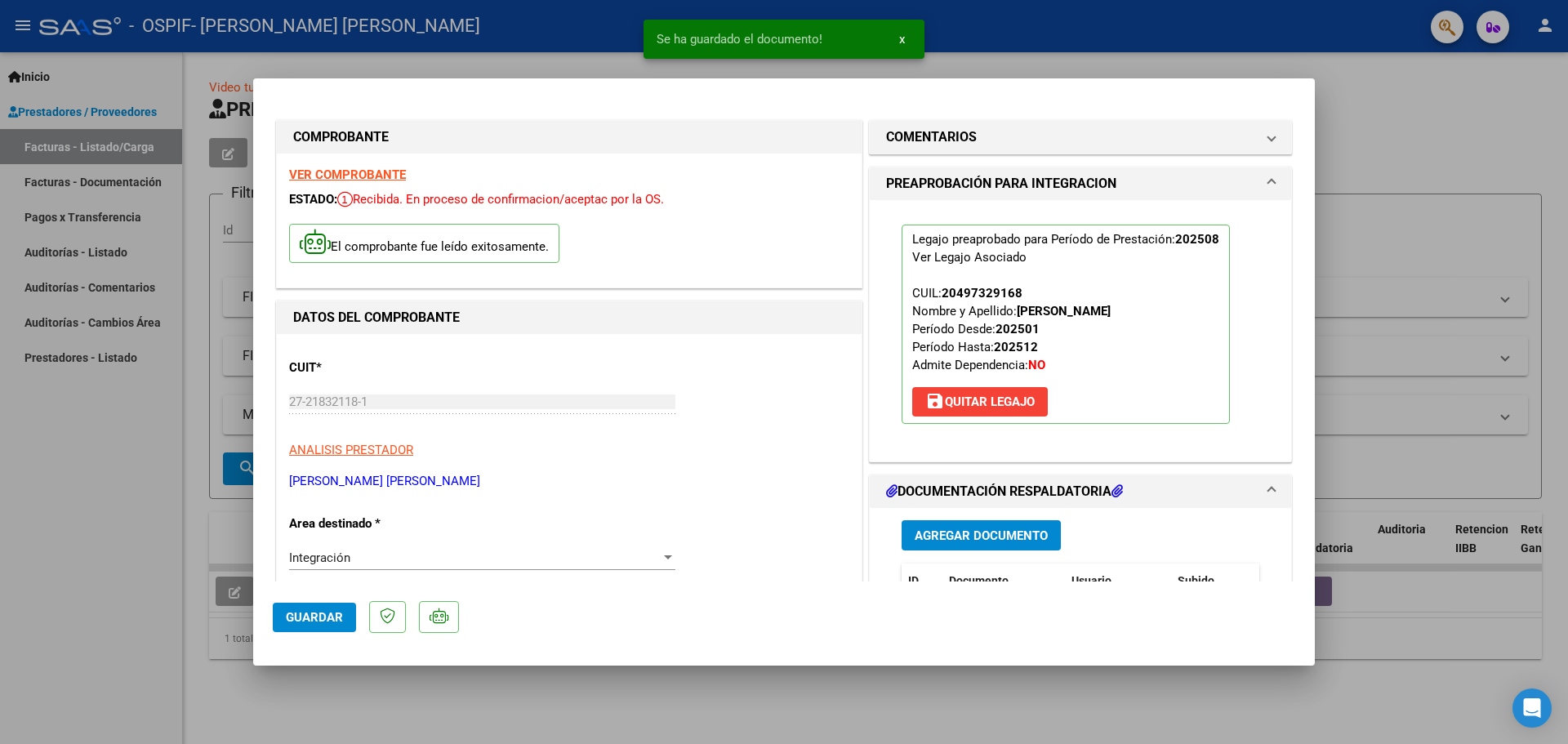
click at [1116, 26] on div at bounding box center [784, 372] width 1568 height 744
type input "$ 0,00"
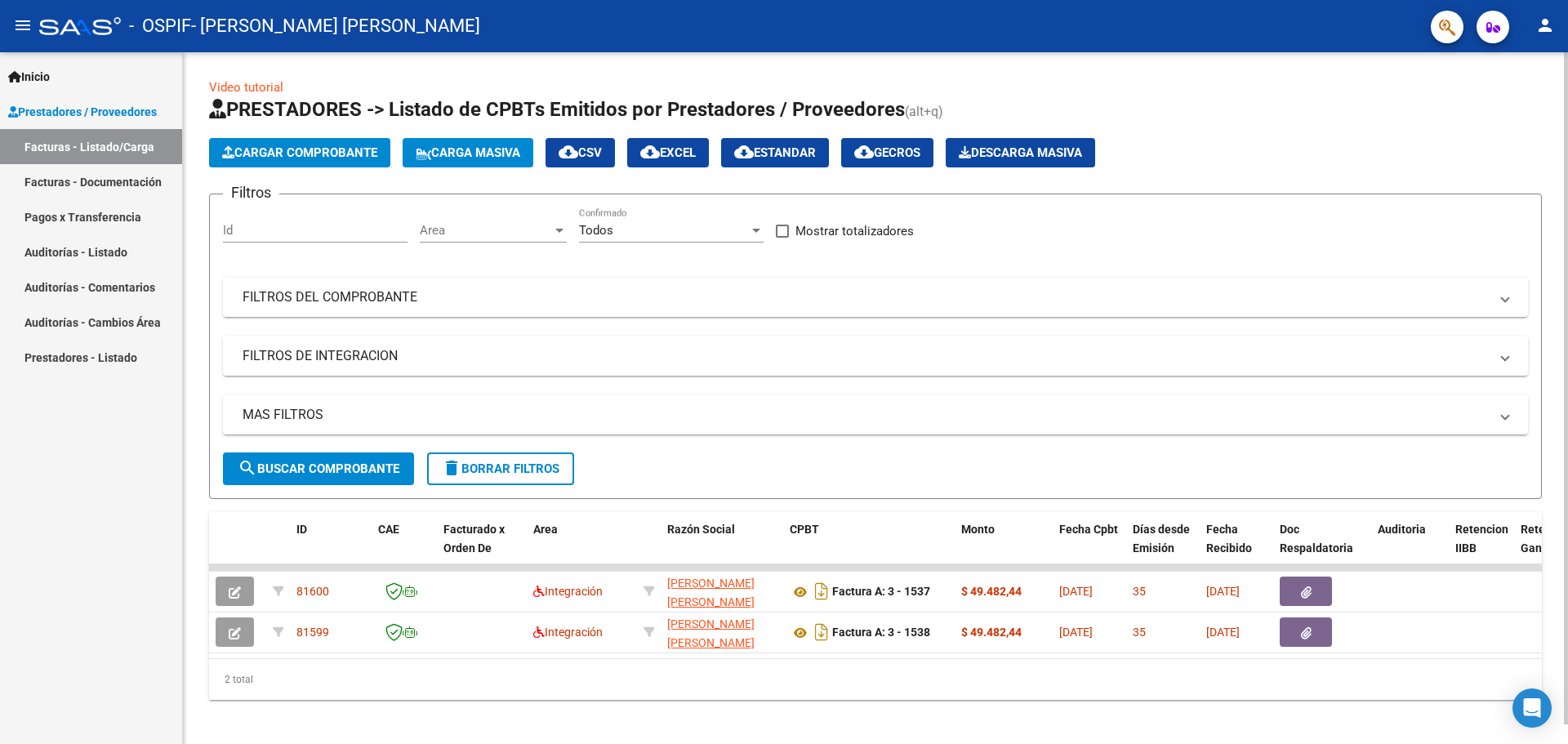
click at [284, 150] on span "Cargar Comprobante" at bounding box center [300, 153] width 155 height 15
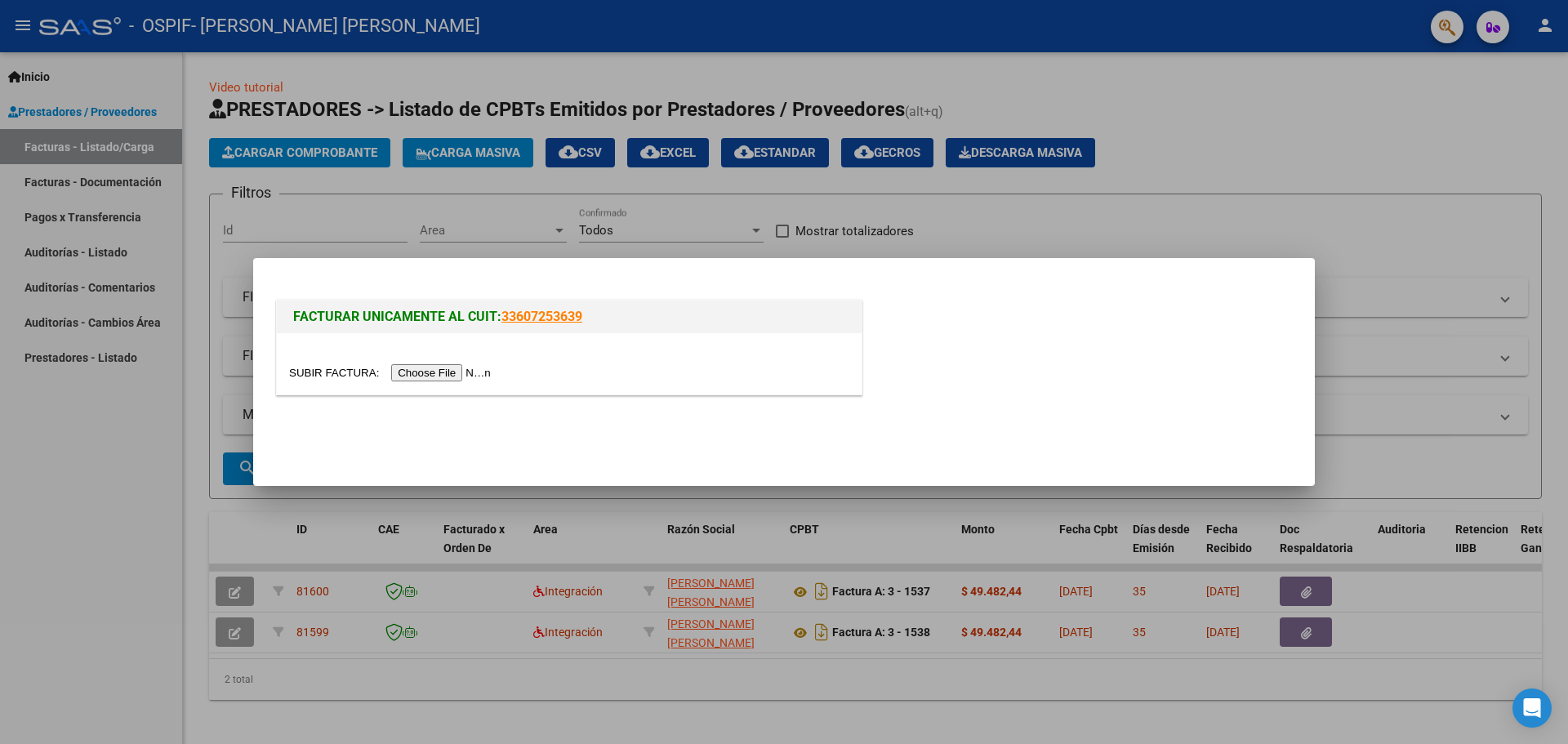
click at [414, 371] on input "file" at bounding box center [392, 373] width 207 height 17
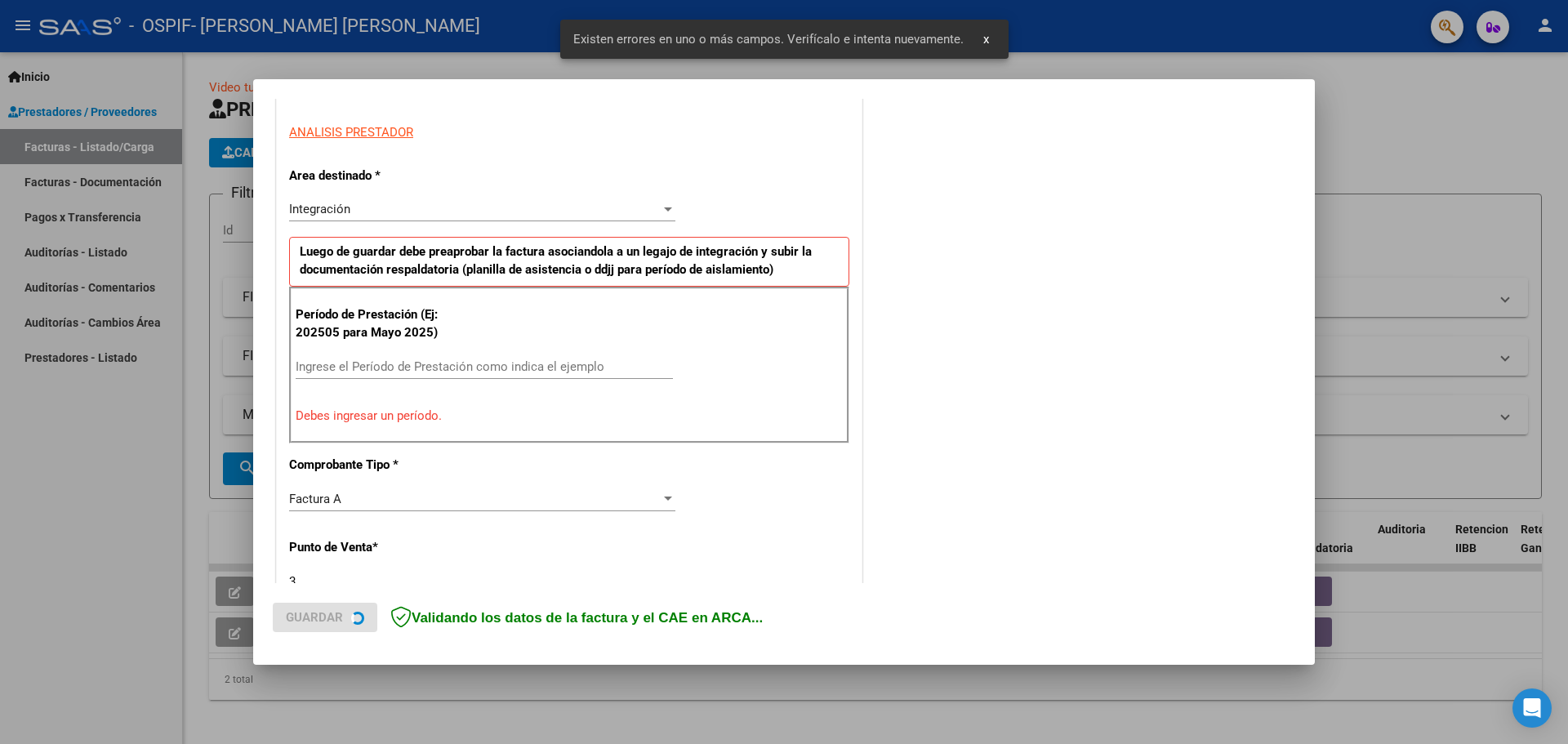
scroll to position [296, 0]
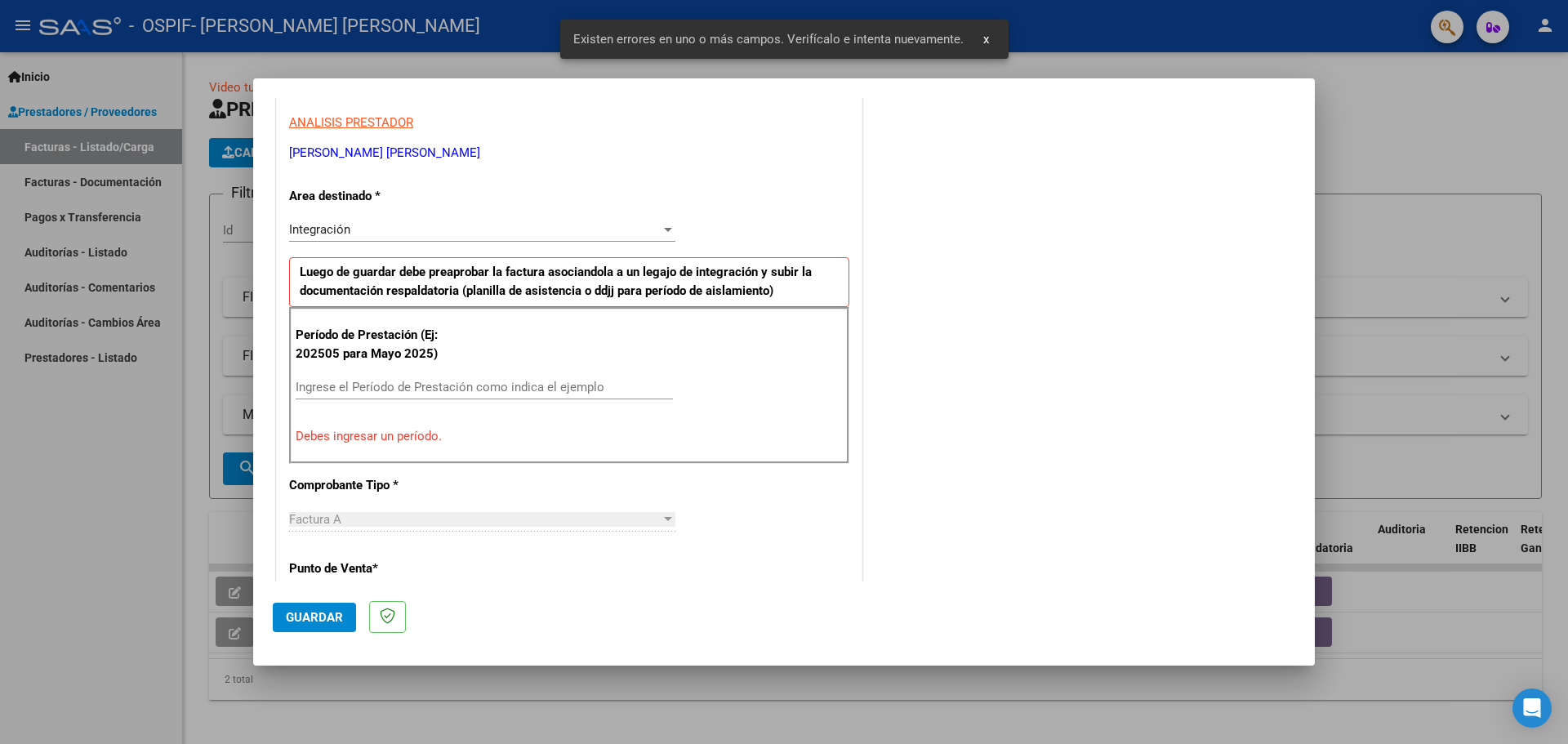
click at [441, 384] on input "Ingrese el Período de Prestación como indica el ejemplo" at bounding box center [484, 387] width 377 height 15
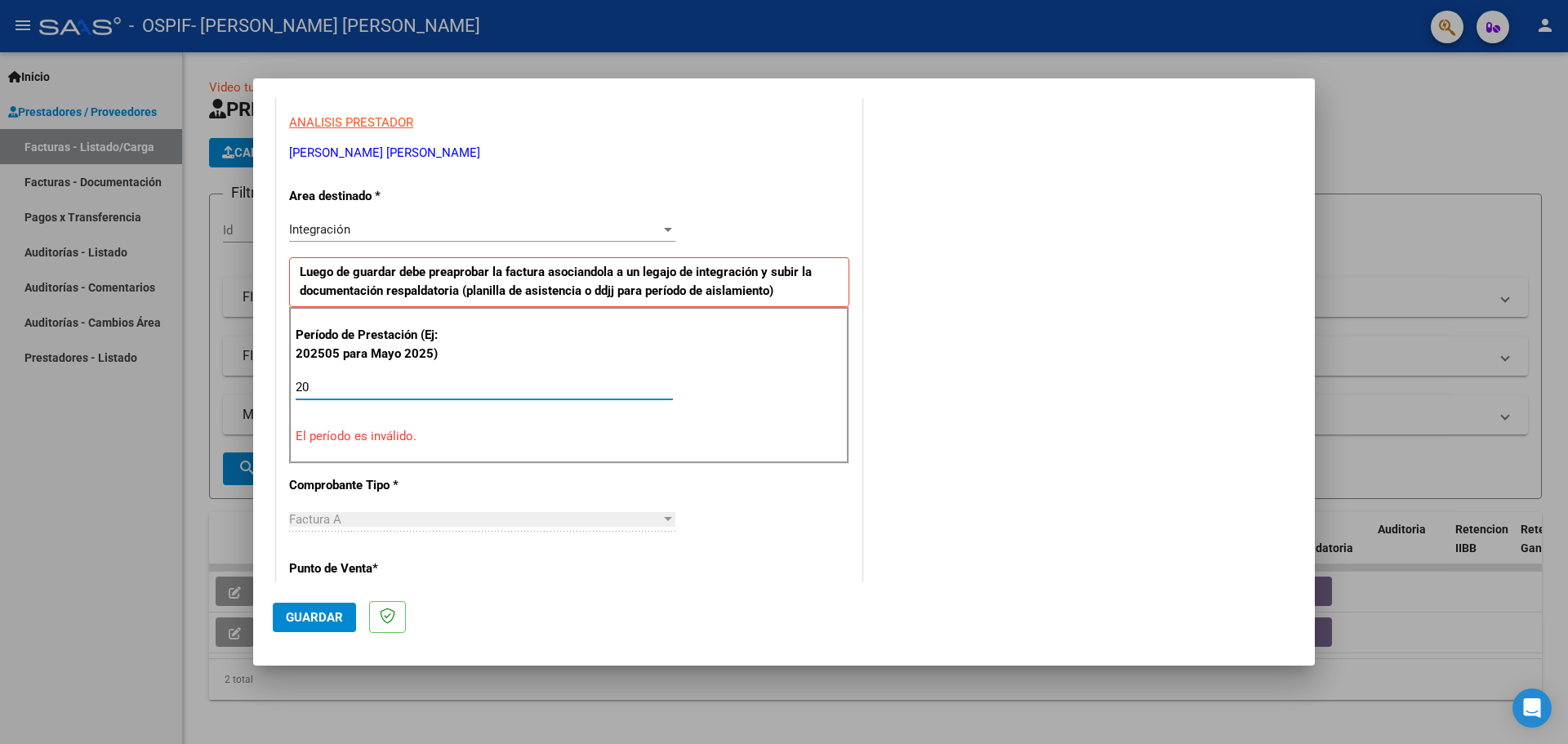
type input "2"
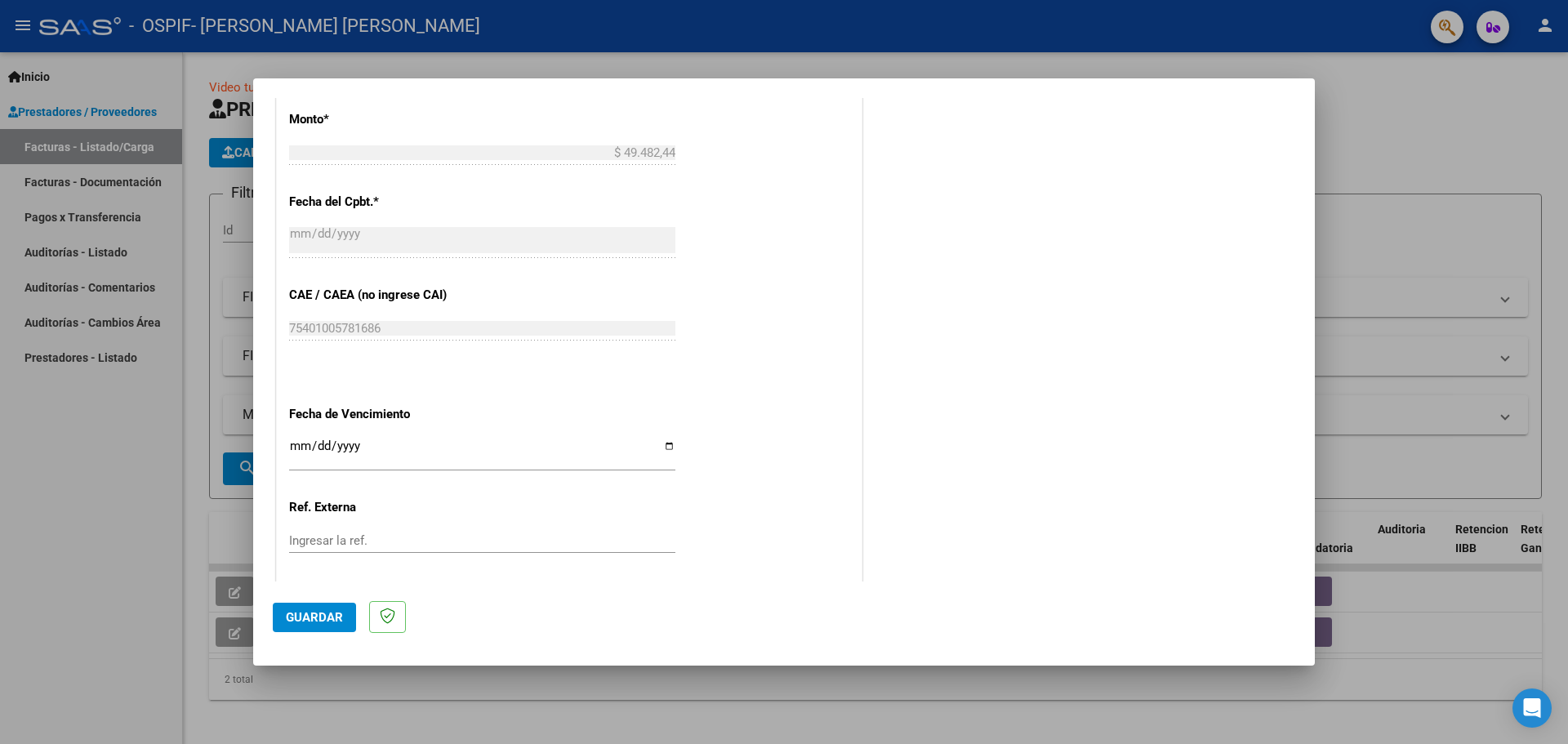
scroll to position [950, 0]
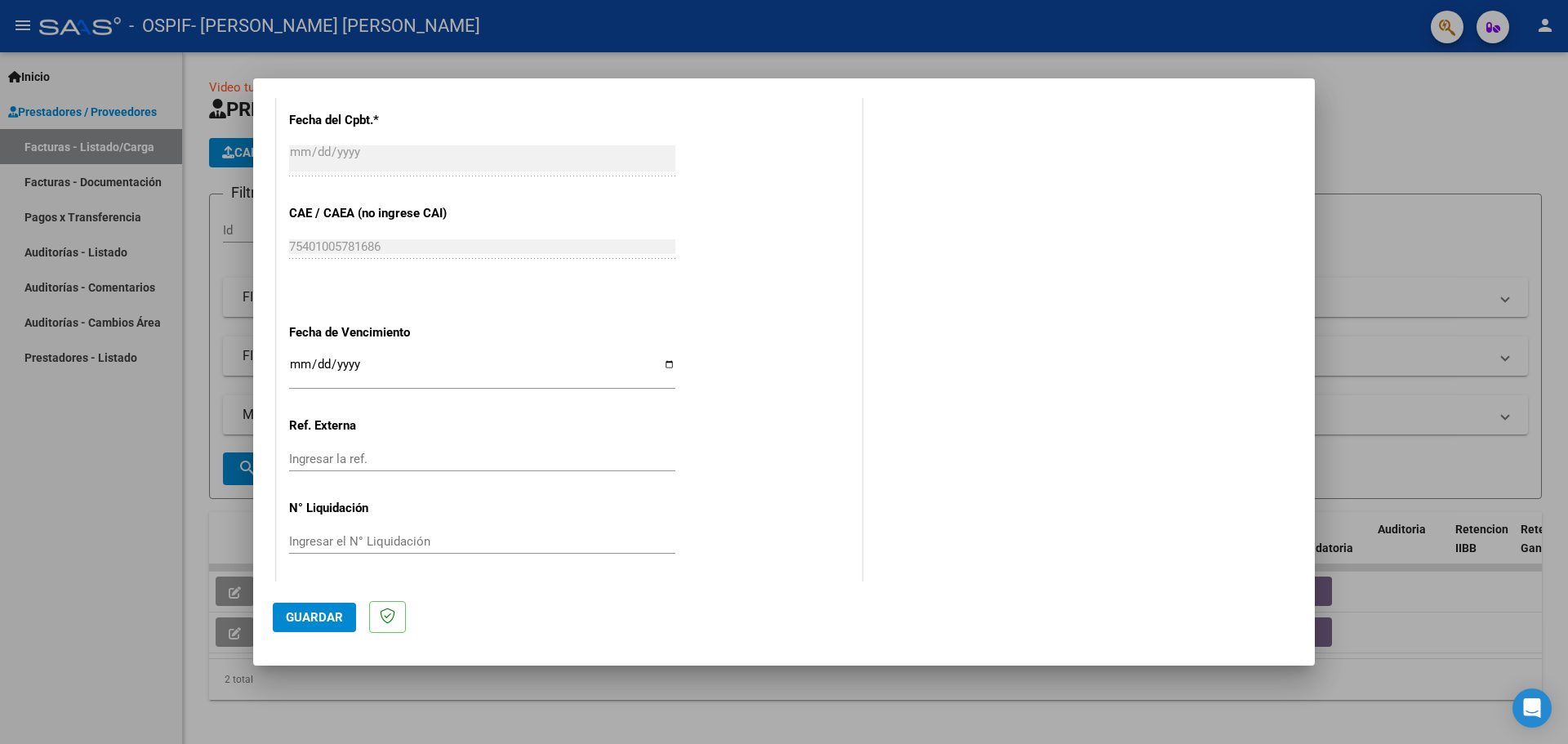
type input "202509"
click at [669, 369] on input "Ingresar la fecha" at bounding box center [481, 370] width 386 height 26
type input "[DATE]"
click at [318, 613] on span "Guardar" at bounding box center [314, 618] width 57 height 15
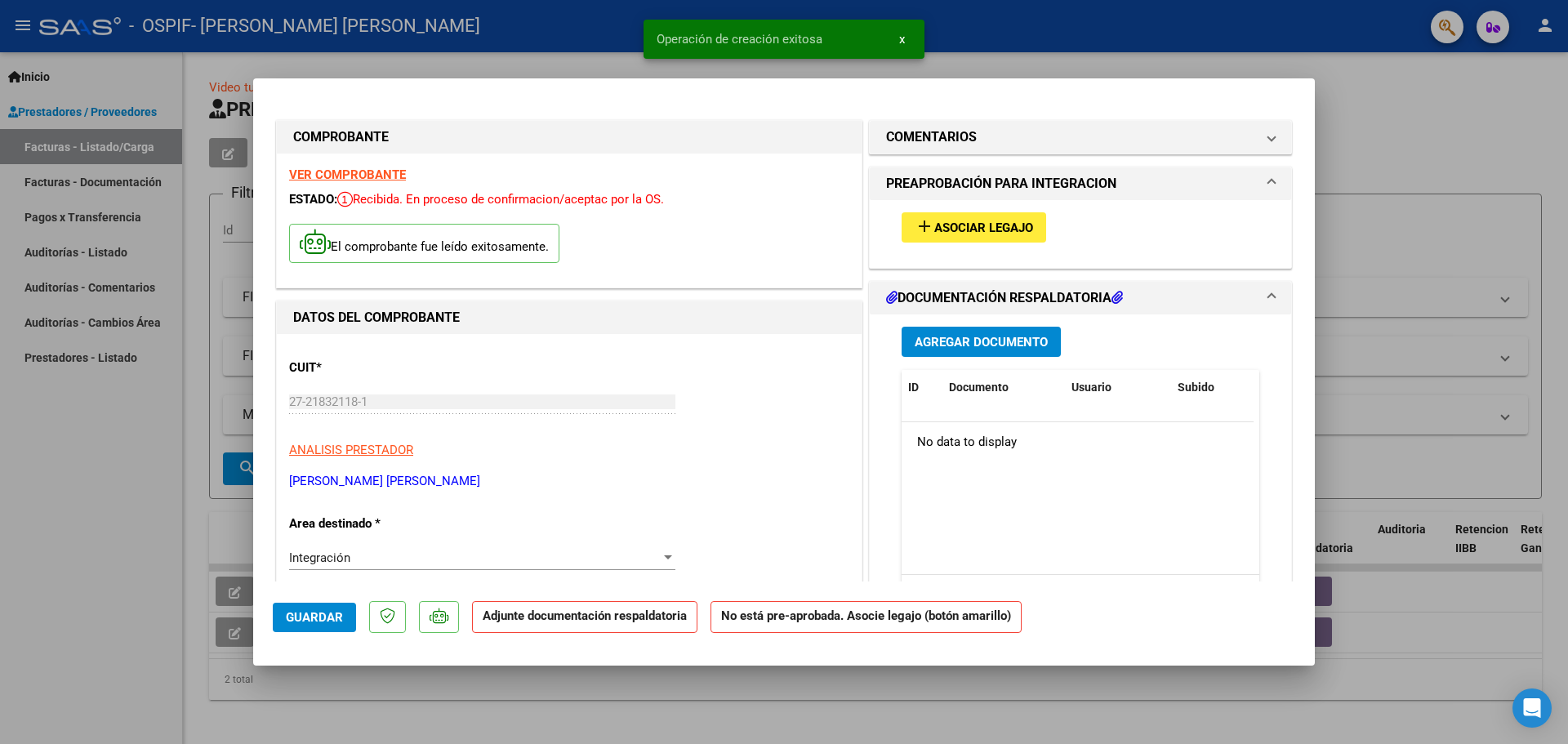
click at [987, 218] on button "add Asociar Legajo" at bounding box center [974, 228] width 144 height 30
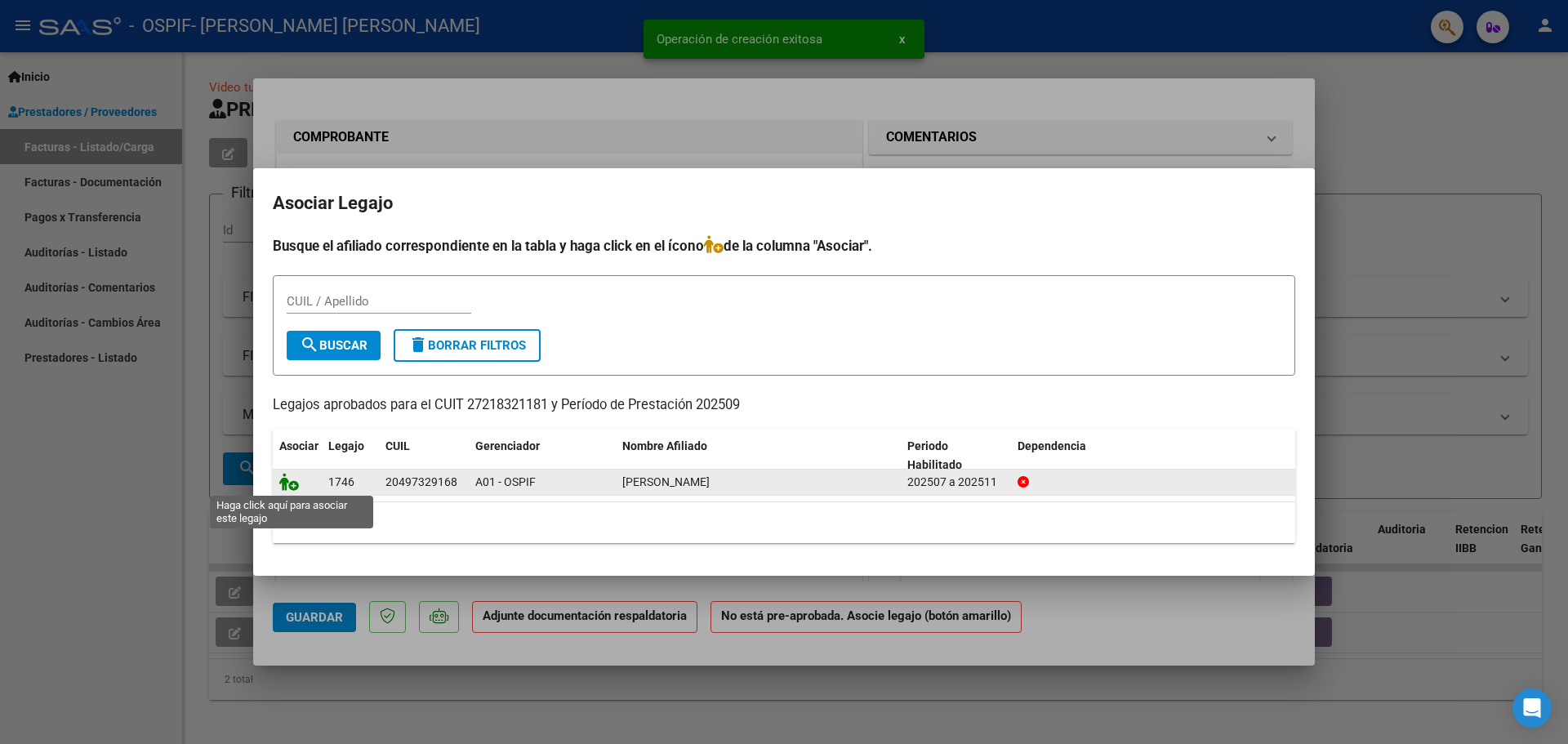
click at [291, 477] on icon at bounding box center [289, 482] width 20 height 18
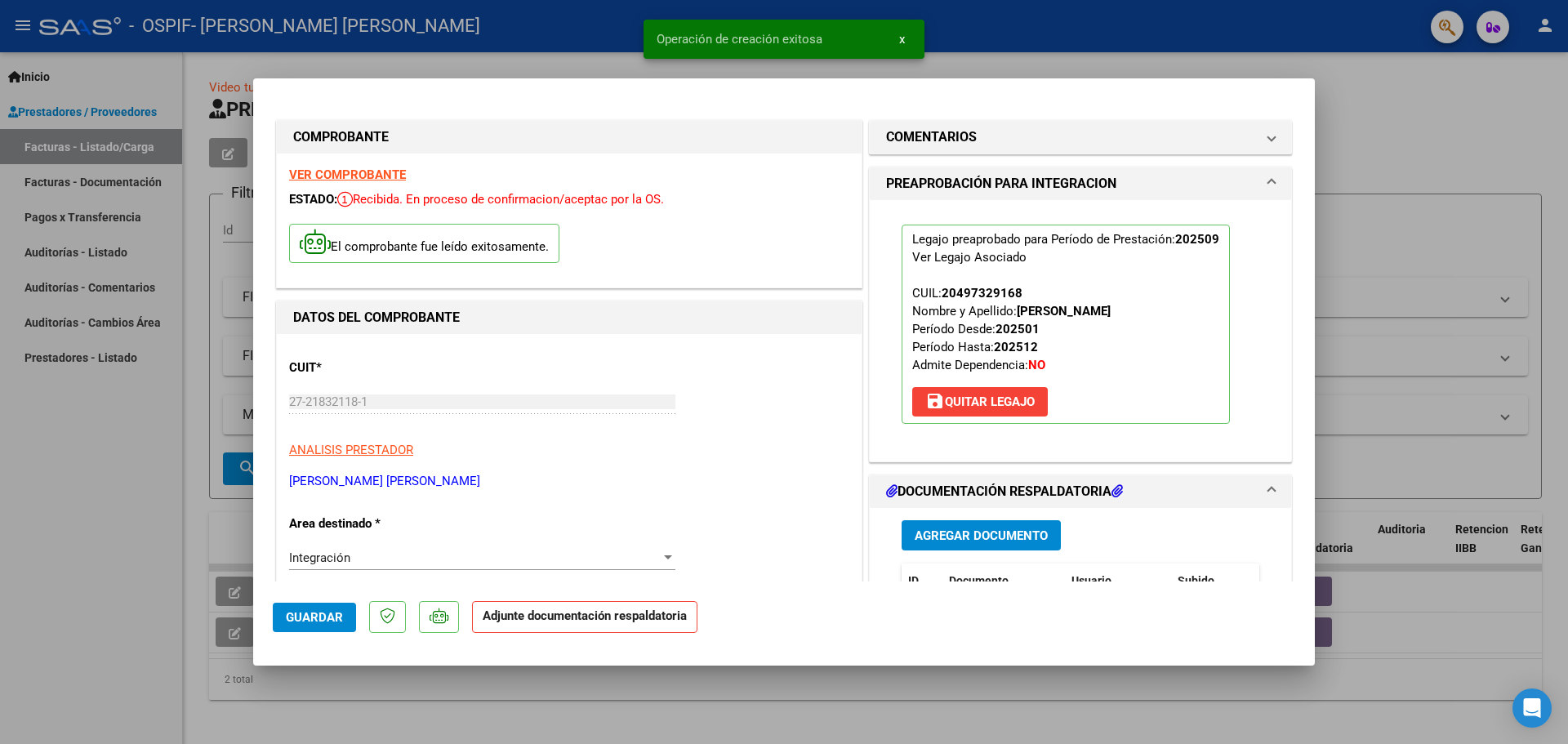
click at [913, 525] on button "Agregar Documento" at bounding box center [981, 536] width 159 height 30
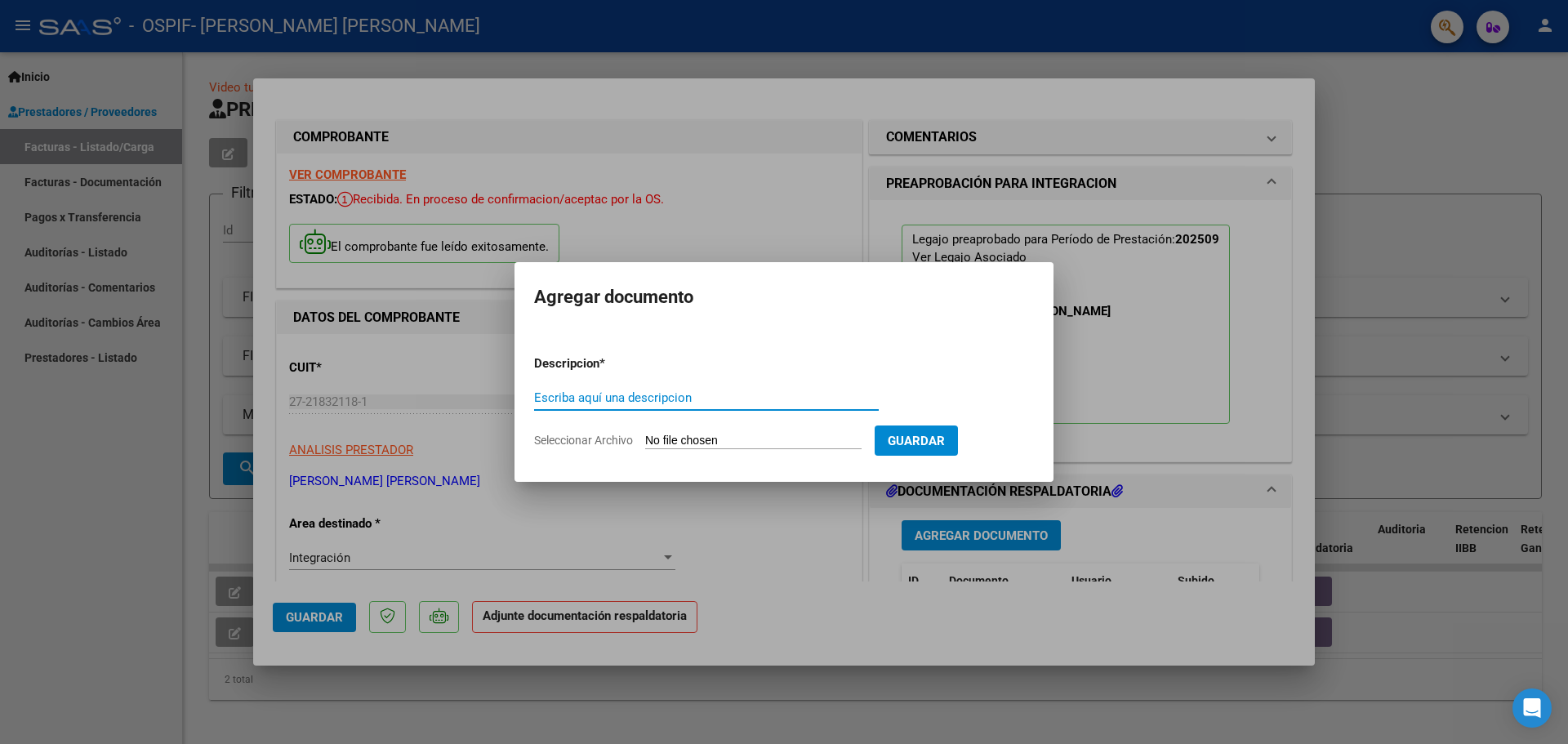
click at [789, 394] on input "Escriba aquí una descripcion" at bounding box center [706, 398] width 344 height 15
type input "planilla de asistencia"
click at [862, 441] on input "Seleccionar Archivo" at bounding box center [753, 441] width 217 height 16
type input "C:\fakepath\[PERSON_NAME] .pdf"
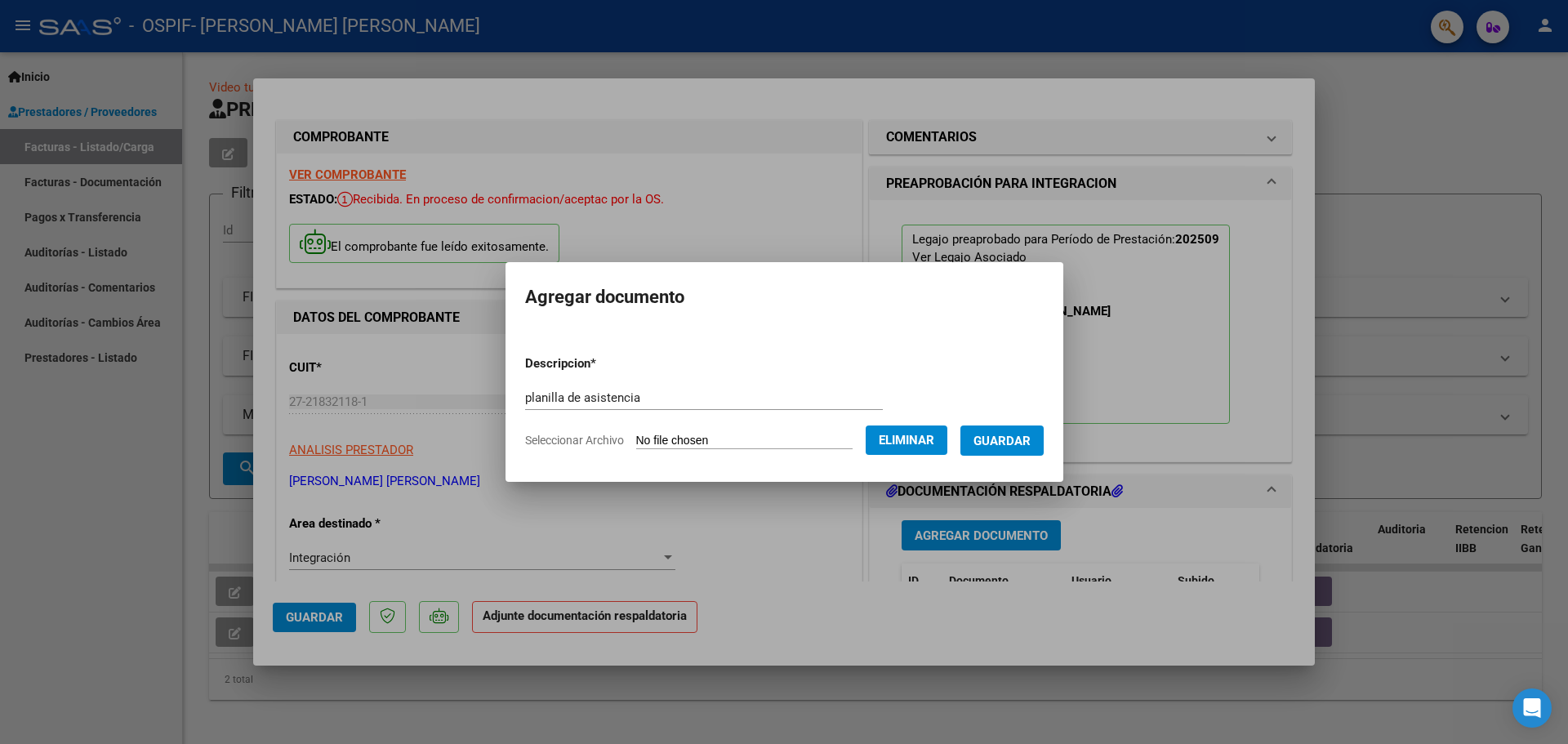
click at [989, 433] on span "Guardar" at bounding box center [1002, 441] width 57 height 15
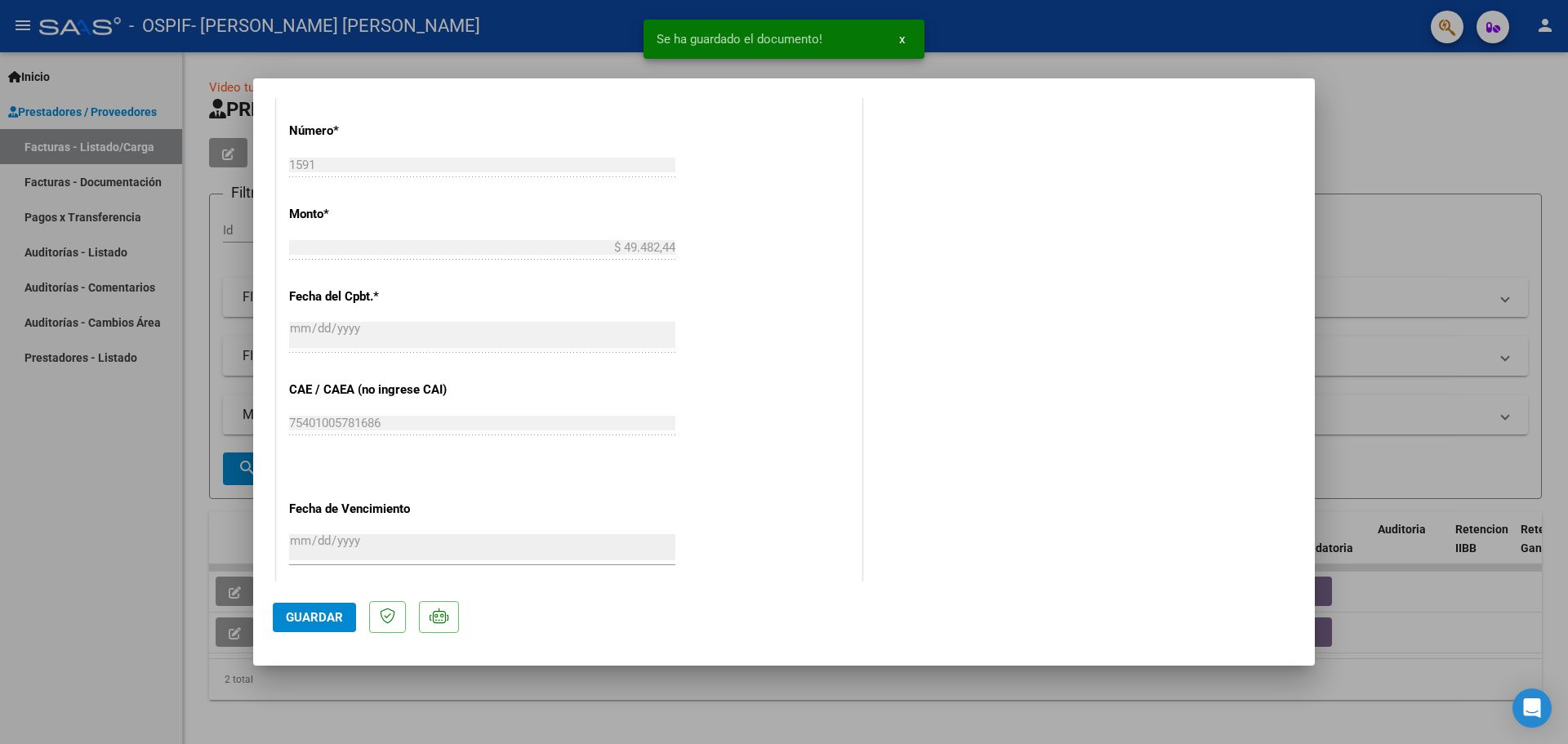
scroll to position [978, 0]
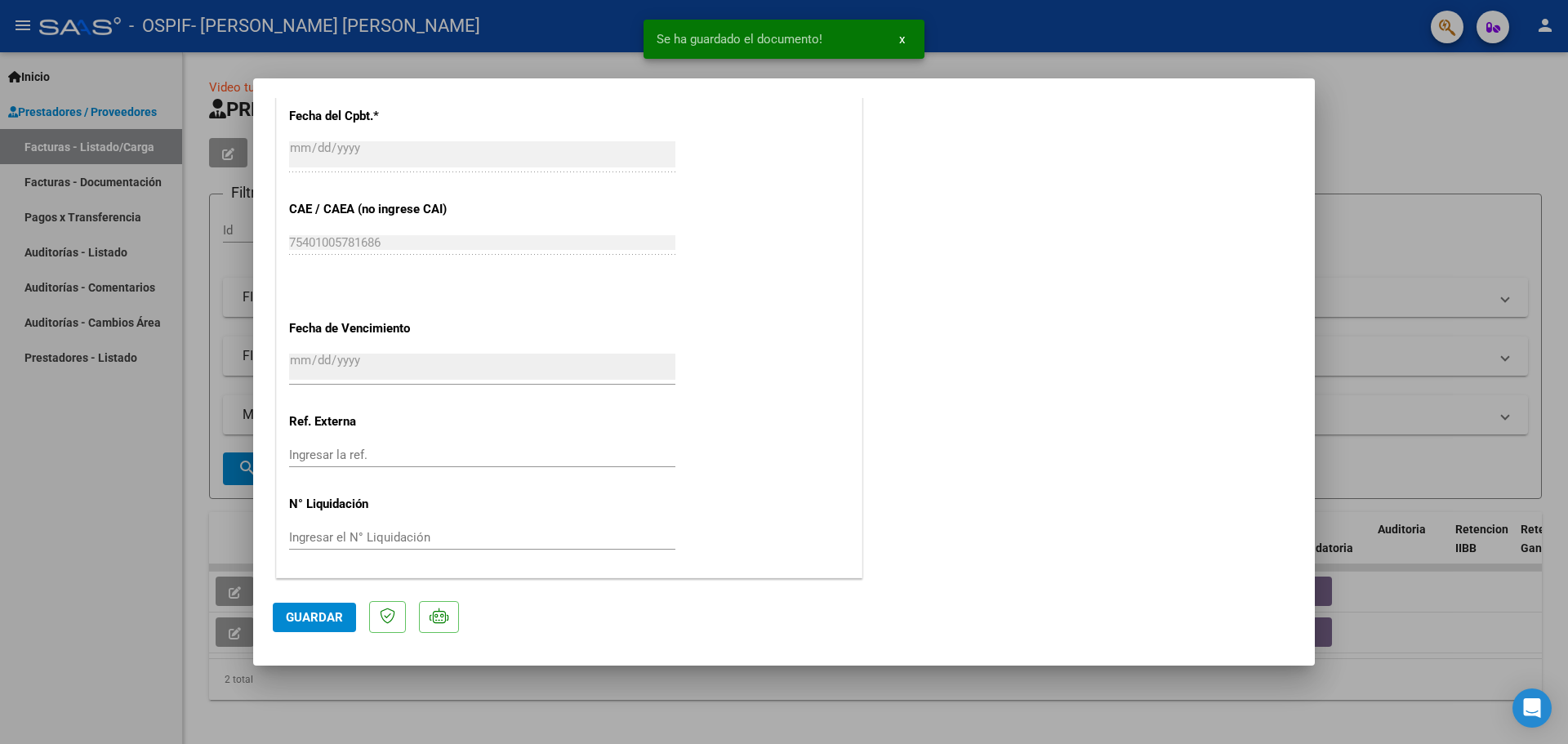
click at [302, 610] on span "Guardar" at bounding box center [314, 618] width 57 height 15
click at [304, 616] on span "Guardar" at bounding box center [314, 618] width 57 height 15
click at [1161, 32] on div at bounding box center [784, 372] width 1568 height 744
type input "$ 0,00"
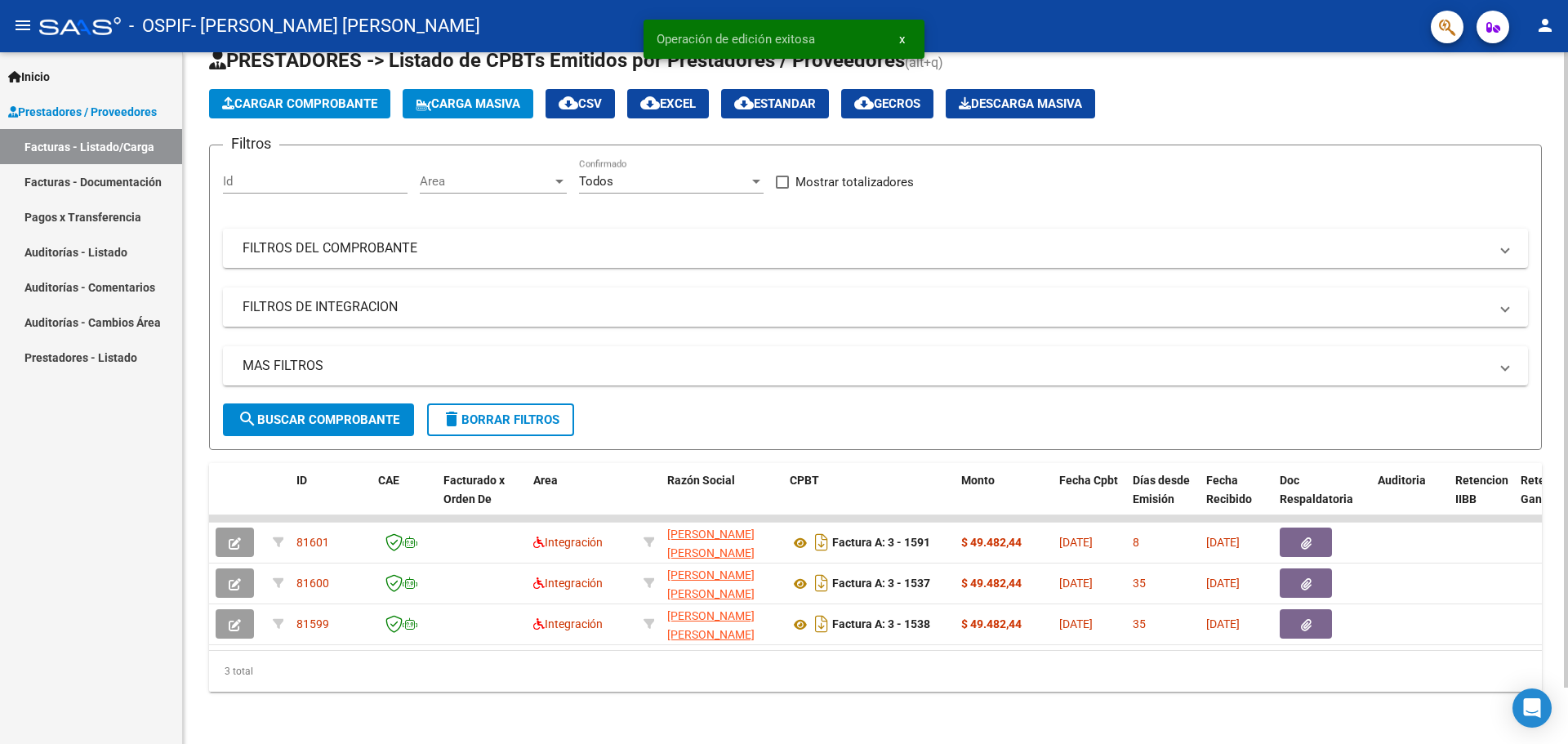
scroll to position [0, 0]
